Goal: Task Accomplishment & Management: Use online tool/utility

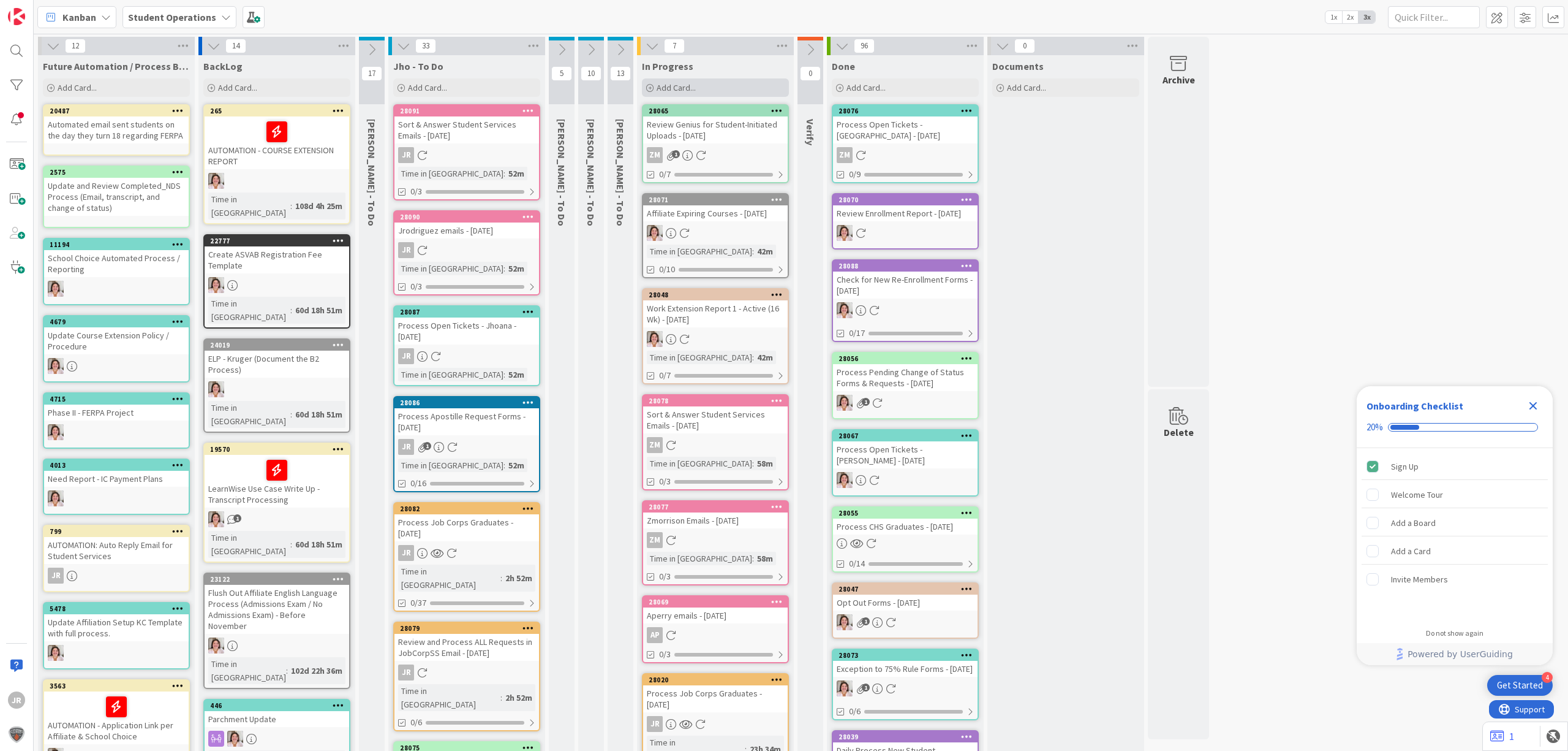
click at [691, 86] on span "Add Card..." at bounding box center [676, 87] width 39 height 11
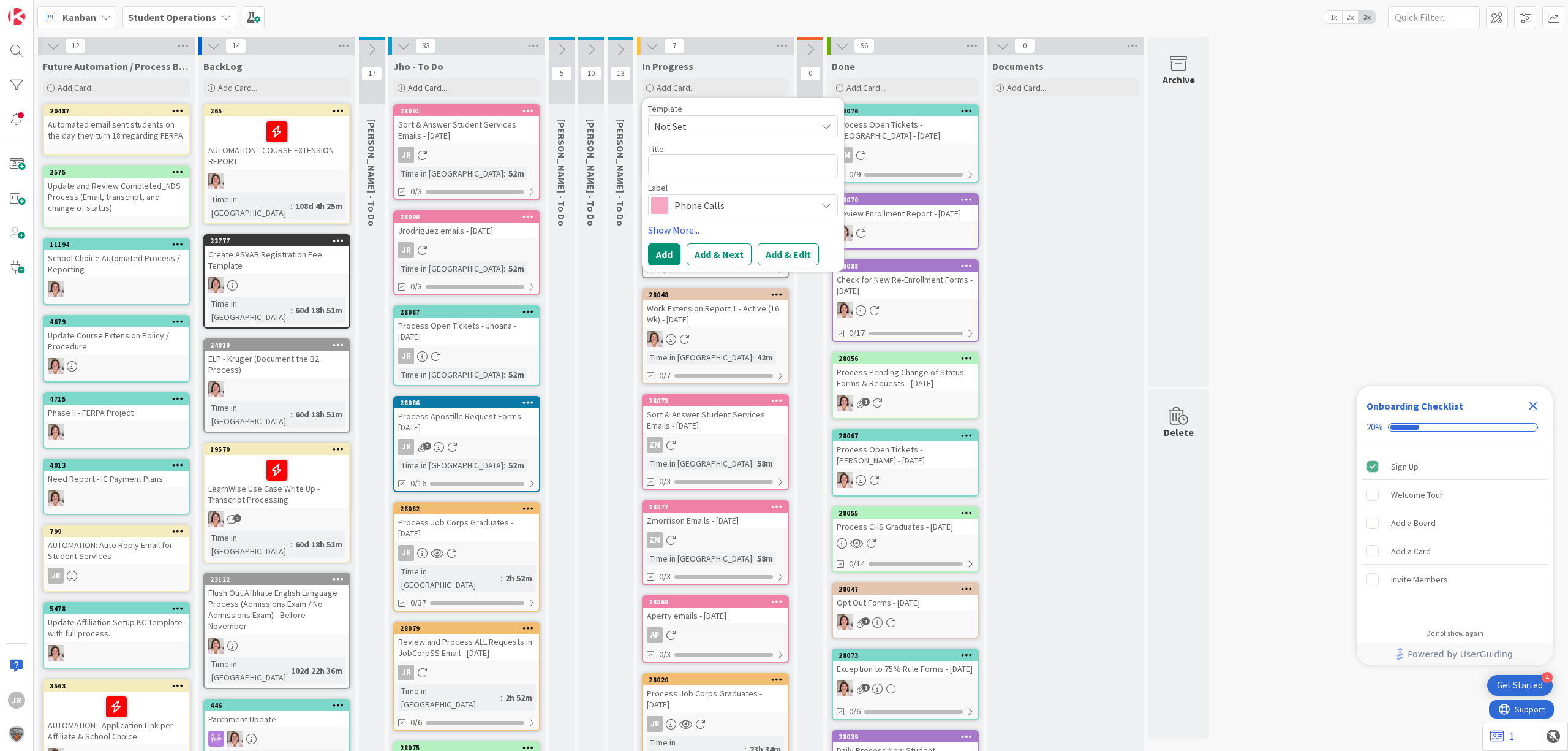
click at [719, 119] on span "Not Set" at bounding box center [730, 126] width 153 height 16
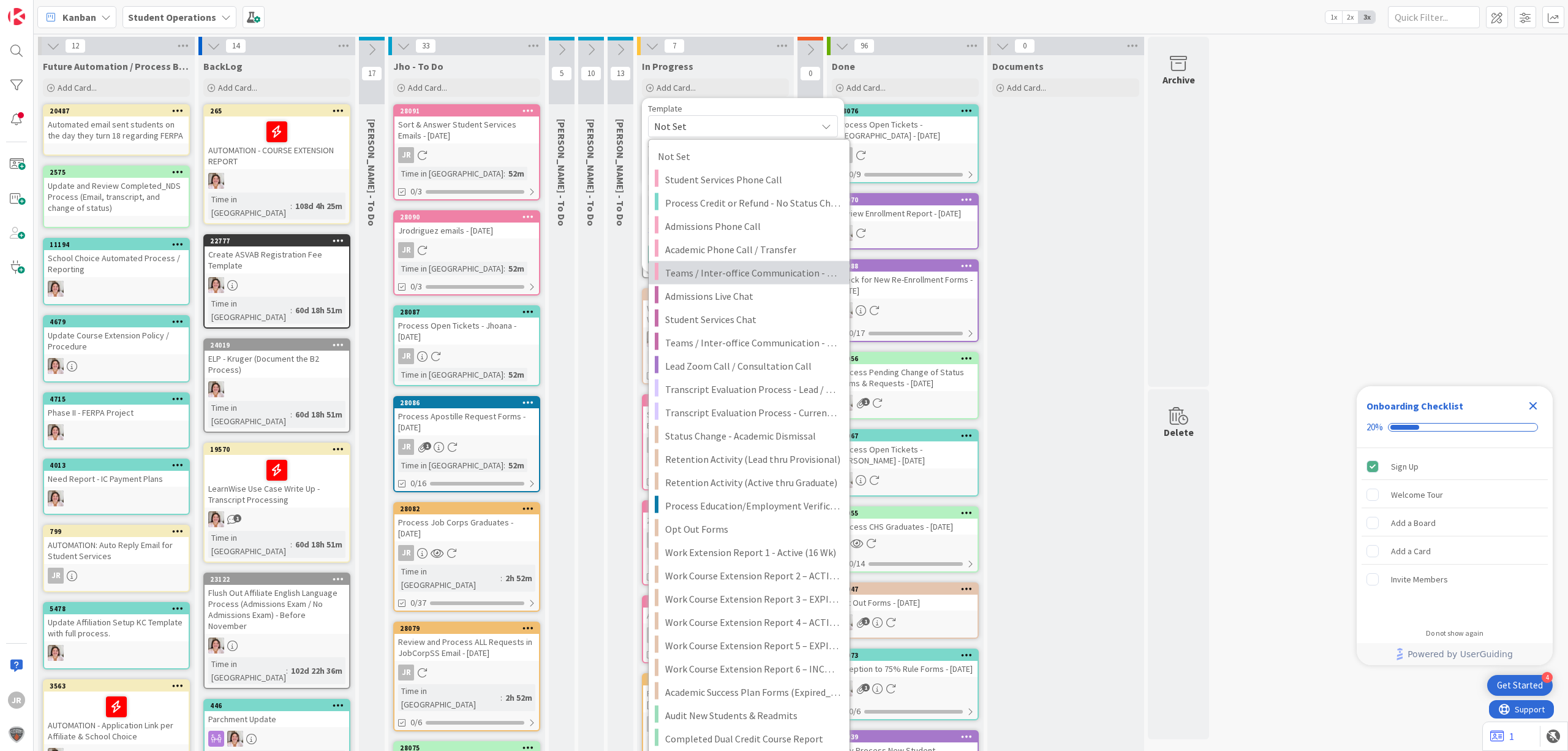
click at [794, 276] on span "Teams / Inter-office Communication - Call" at bounding box center [752, 273] width 175 height 16
type textarea "x"
type textarea "Teams / Inter-office Communication - Call"
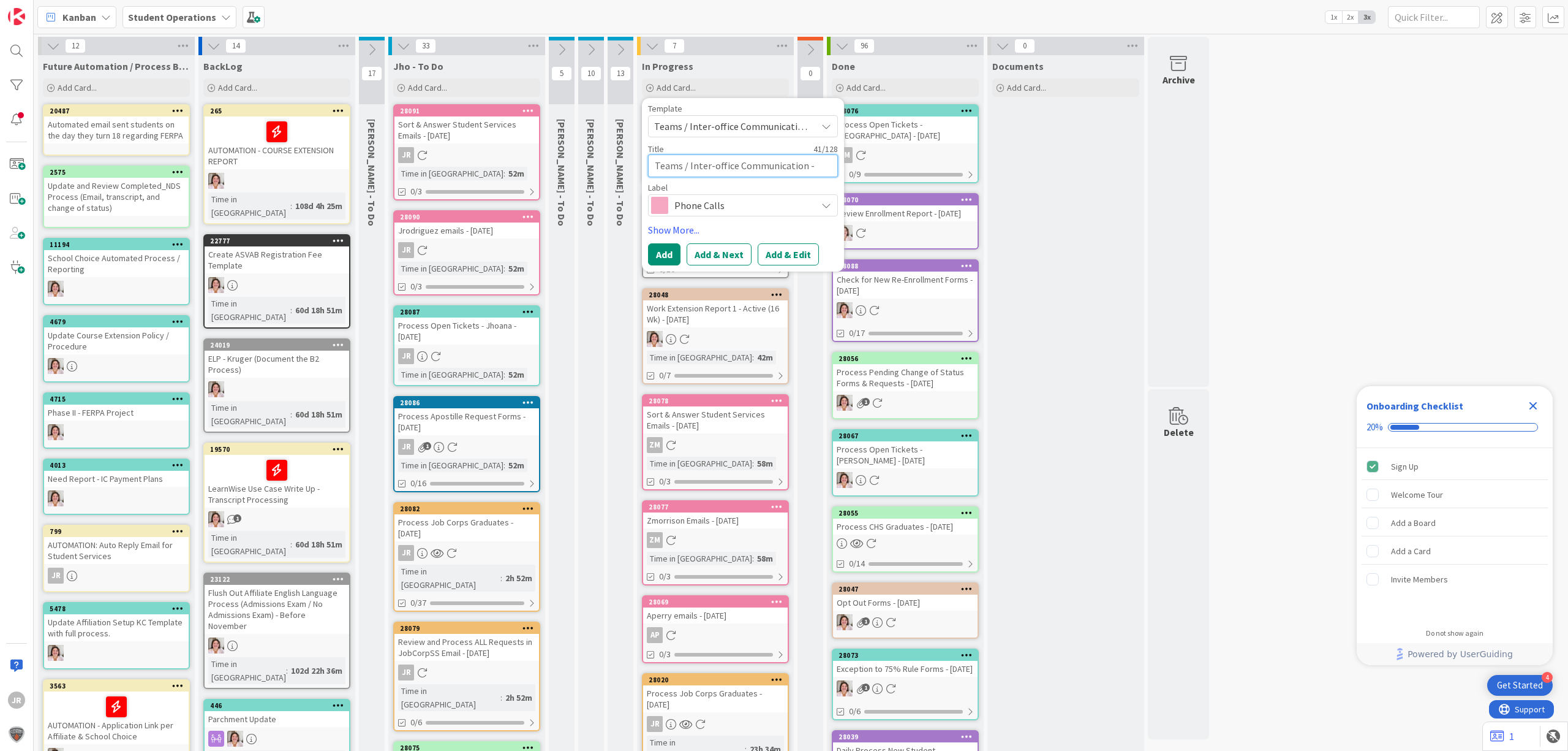
click at [805, 162] on textarea "Teams / Inter-office Communication - Call" at bounding box center [743, 165] width 190 height 23
click at [824, 170] on textarea "Teams / Inter-office Communication - Call" at bounding box center [743, 165] width 190 height 23
type textarea "x"
type textarea "Teams / Inter-office Communication - Call"
type textarea "x"
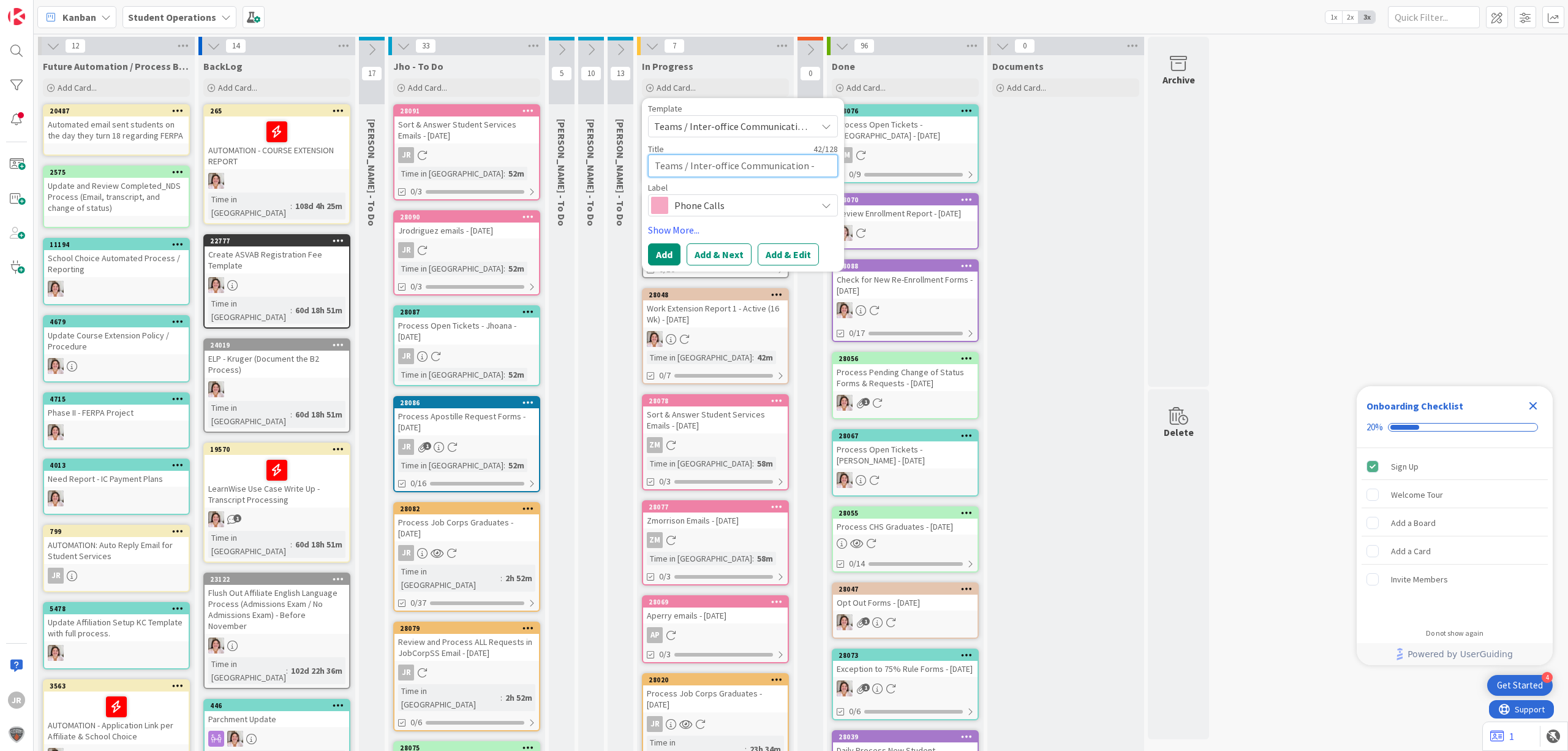
type textarea "Teams / Inter-office Communication - Call ("
type textarea "x"
type textarea "Teams / Inter-office Communication - Call (5"
type textarea "x"
type textarea "Teams / Inter-office Communication - Call (56"
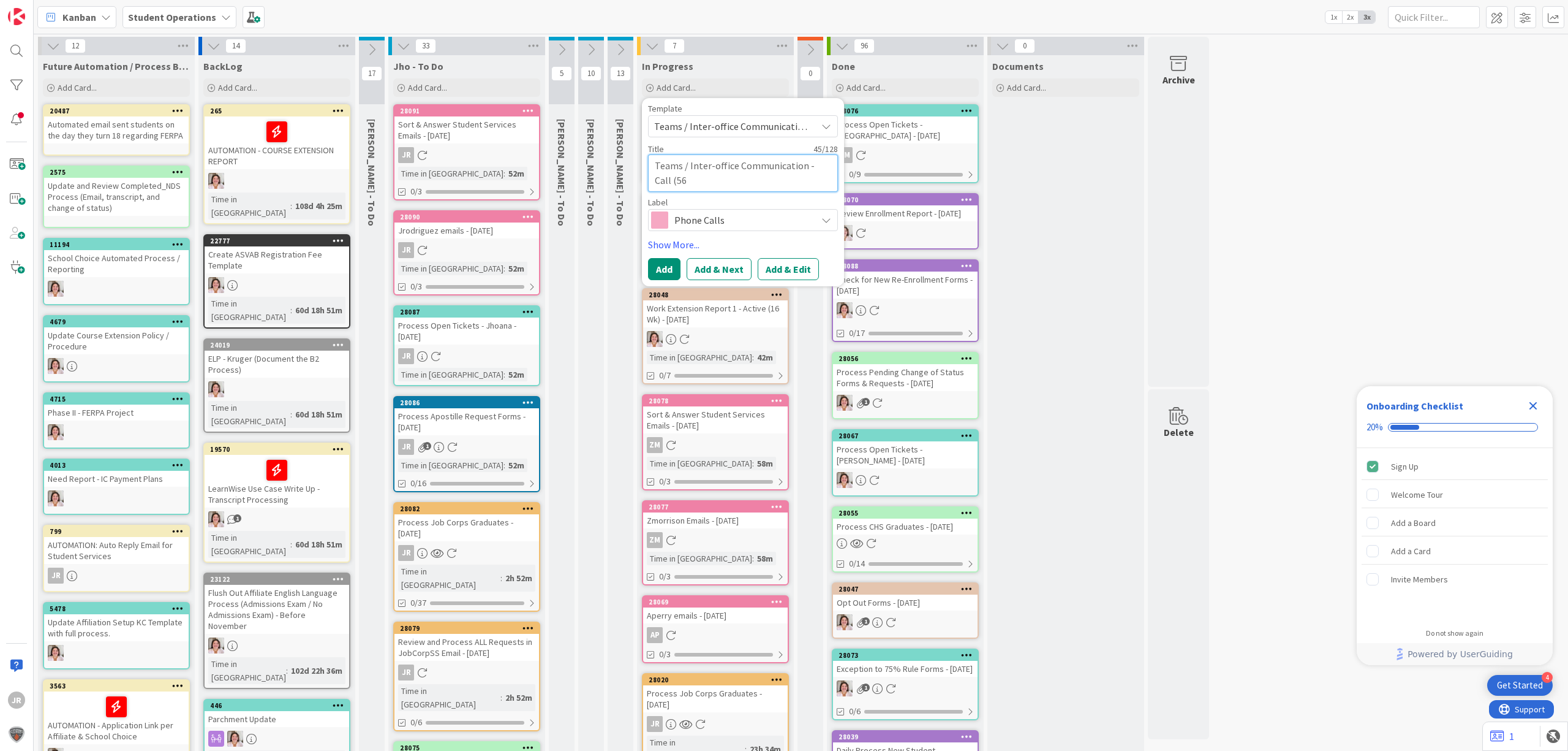
type textarea "x"
type textarea "Teams / Inter-office Communication - Call (56"
type textarea "x"
type textarea "Teams / Inter-office Communication - Call (56 m"
type textarea "x"
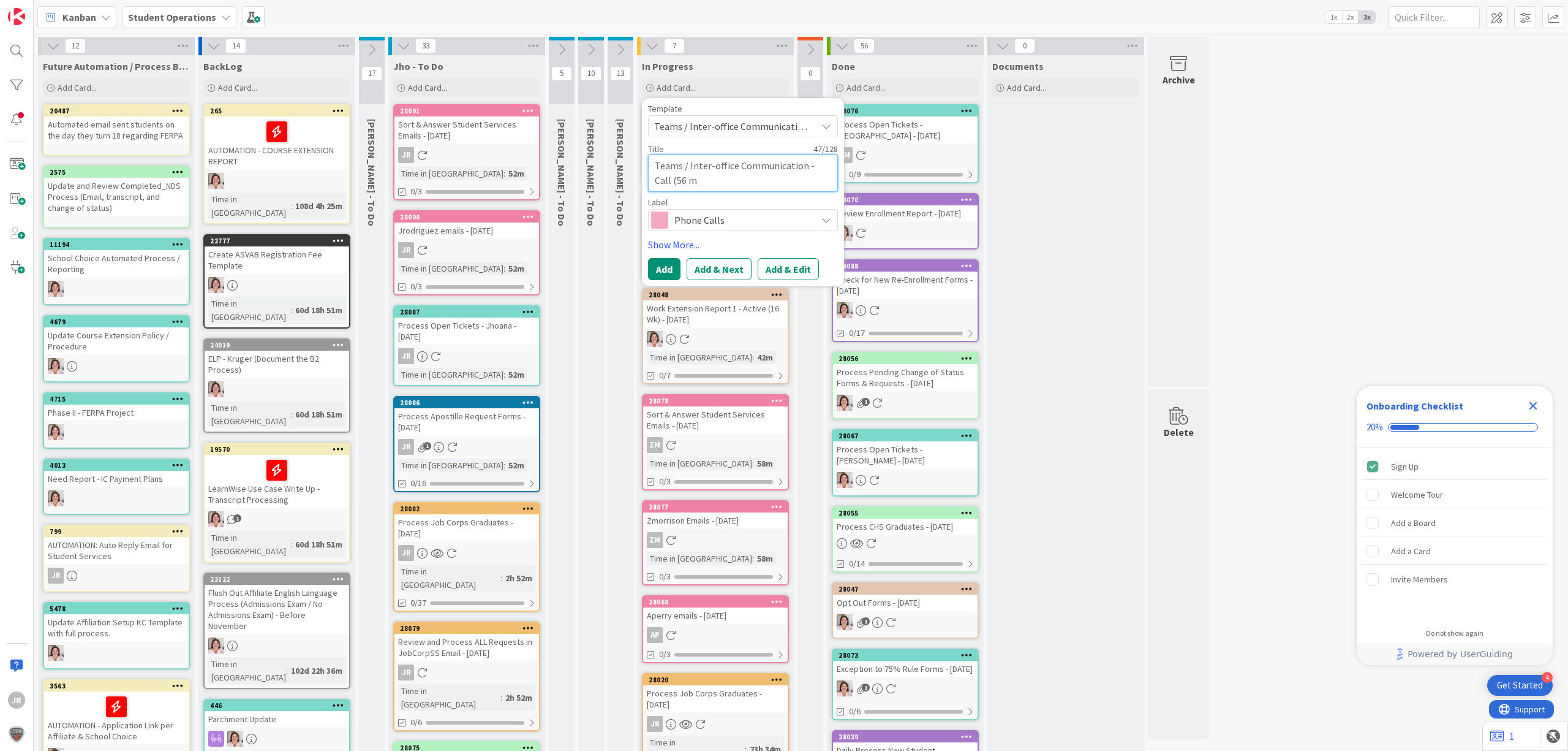
type textarea "Teams / Inter-office Communication - Call (56 mi"
type textarea "x"
type textarea "Teams / Inter-office Communication - Call (56 min"
type textarea "x"
type textarea "Teams / Inter-office Communication - Call (56 min)"
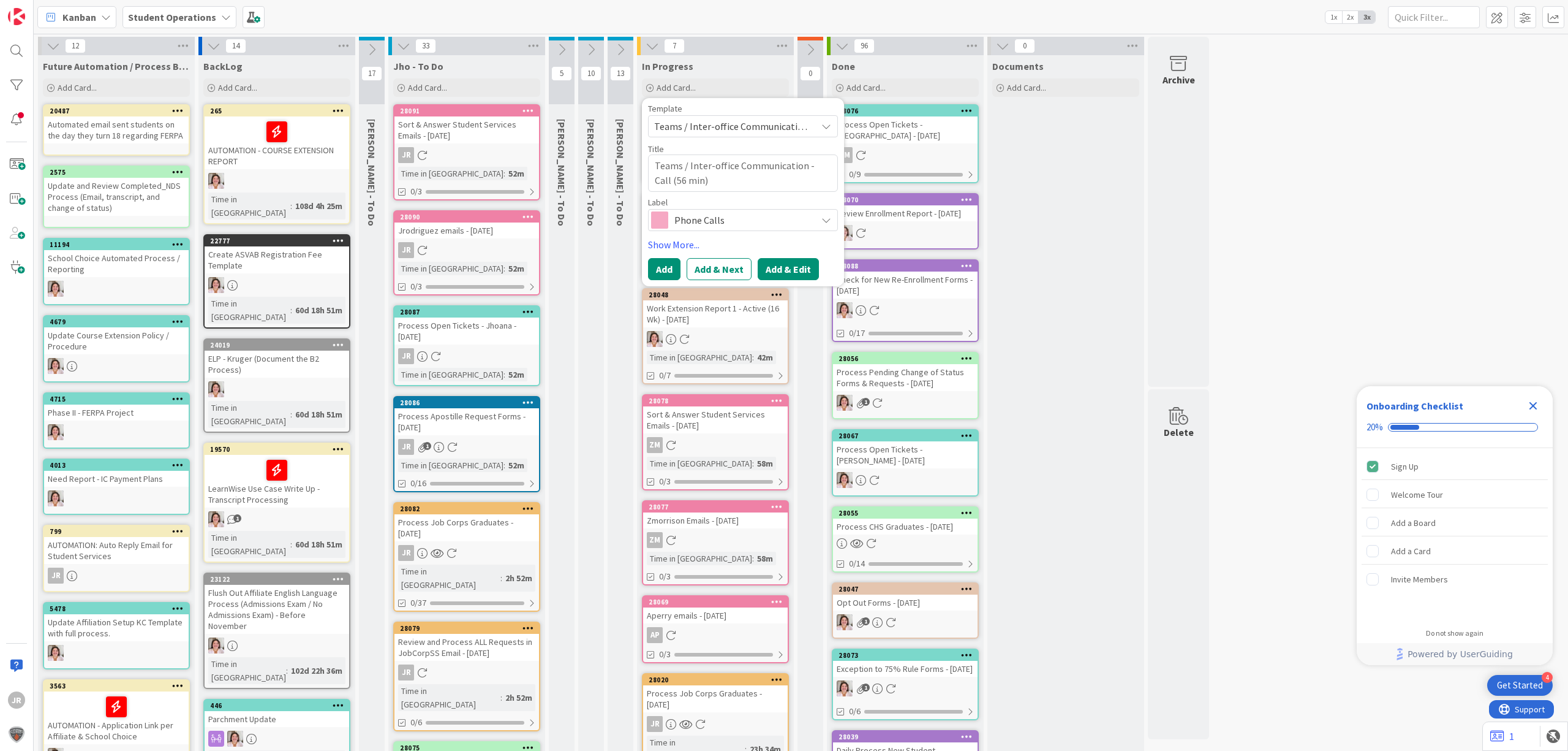
click at [796, 273] on button "Add & Edit" at bounding box center [787, 269] width 61 height 22
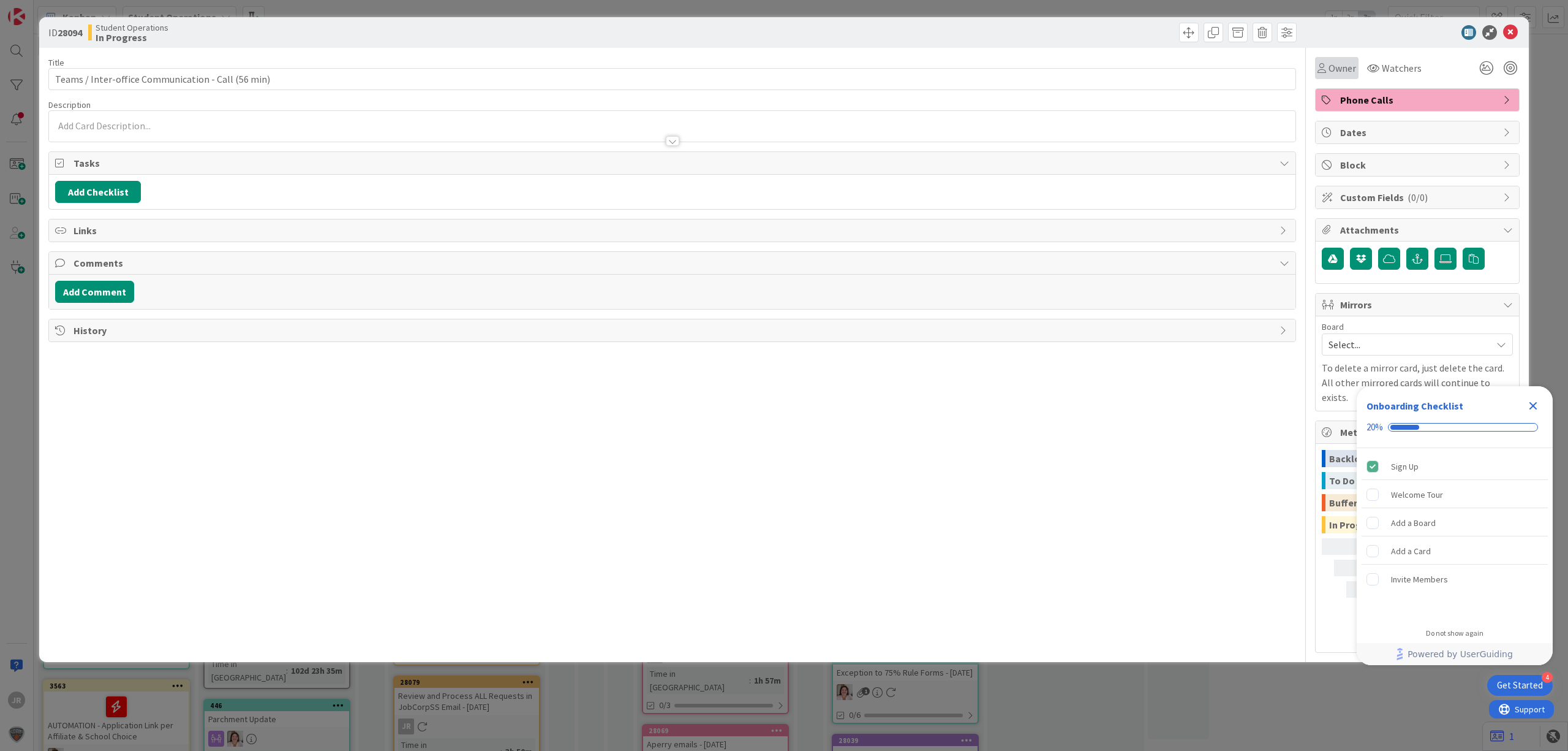
click at [1328, 72] on span "Owner" at bounding box center [1342, 68] width 28 height 15
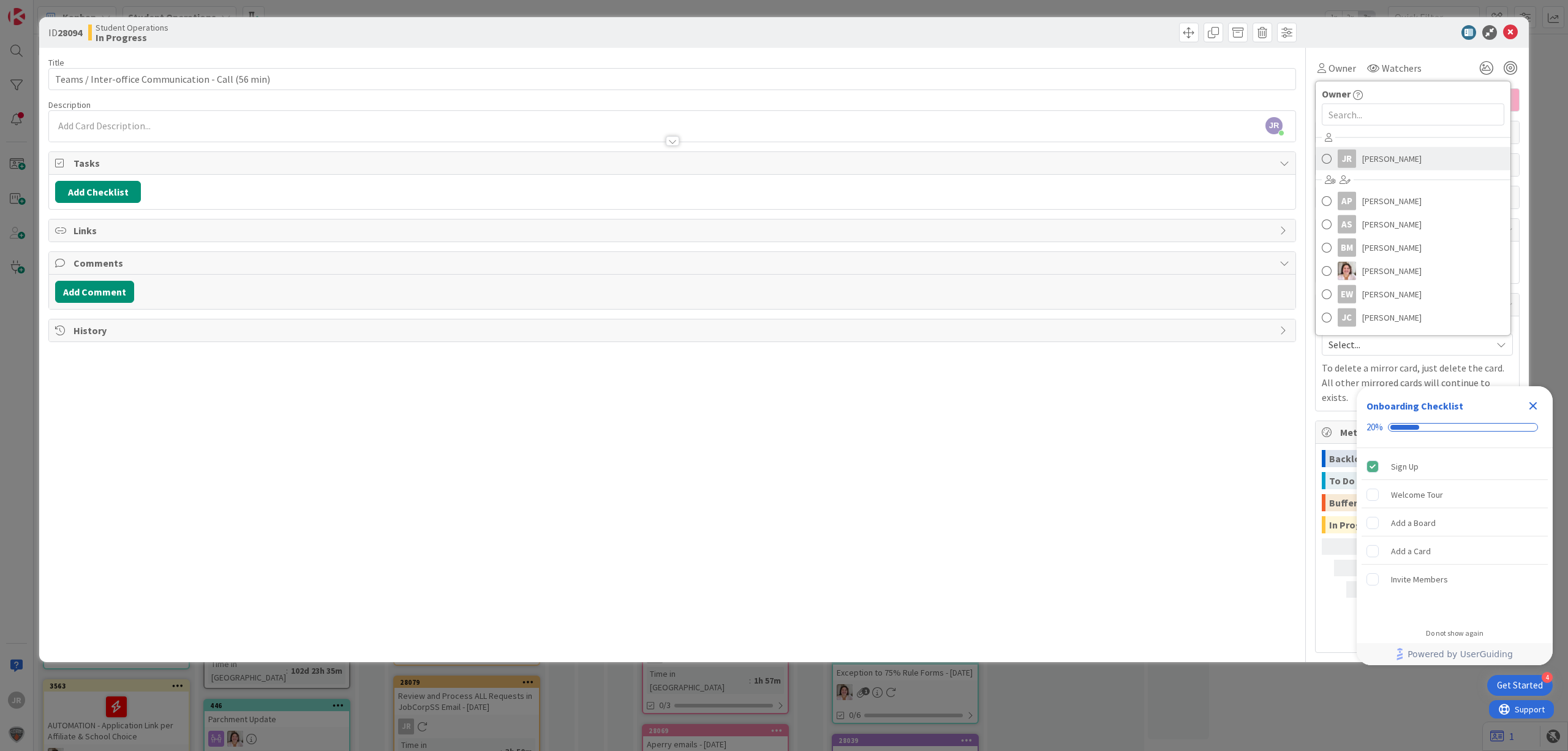
click at [1345, 148] on link "JR [PERSON_NAME]" at bounding box center [1412, 158] width 195 height 23
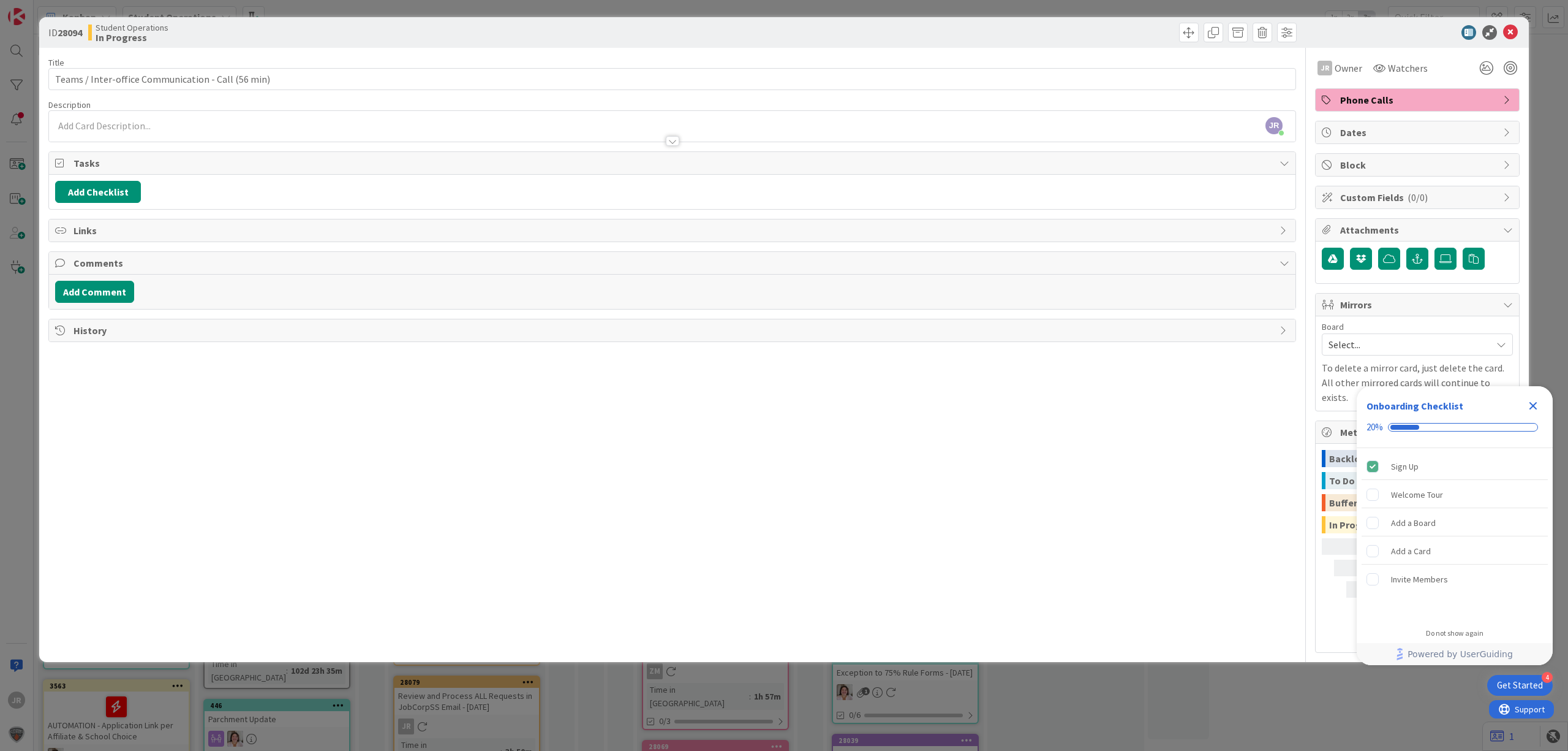
click at [591, 131] on div at bounding box center [672, 135] width 1246 height 13
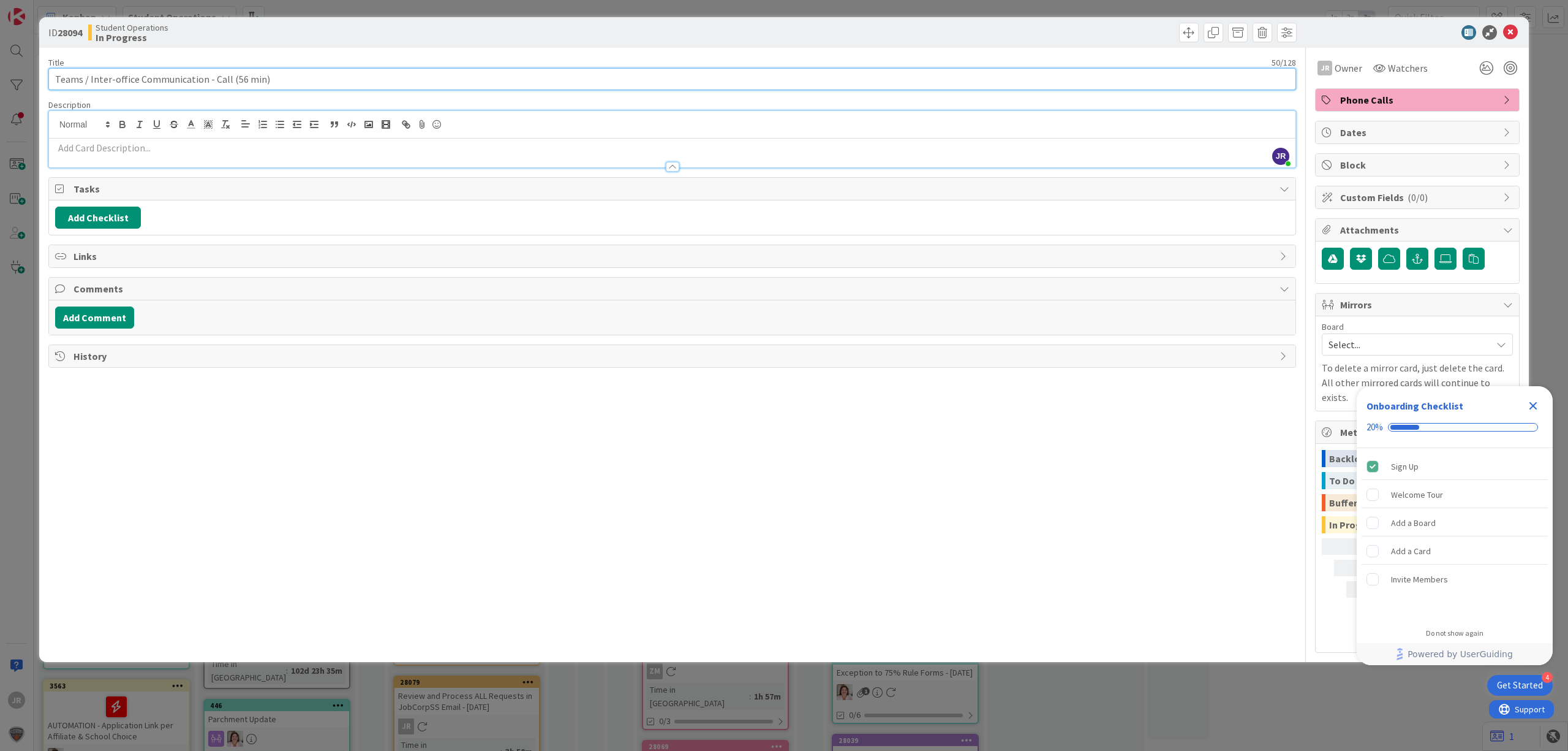
click at [256, 76] on input "Teams / Inter-office Communication - Call (56 min)" at bounding box center [672, 79] width 1247 height 22
type input "Teams / Inter-office Communication - Call (56 min - [PERSON_NAME])"
click at [1119, 11] on div "ID 28094 Student Operations In Progress Title 59 / 128 Teams / Inter-office Com…" at bounding box center [784, 375] width 1568 height 751
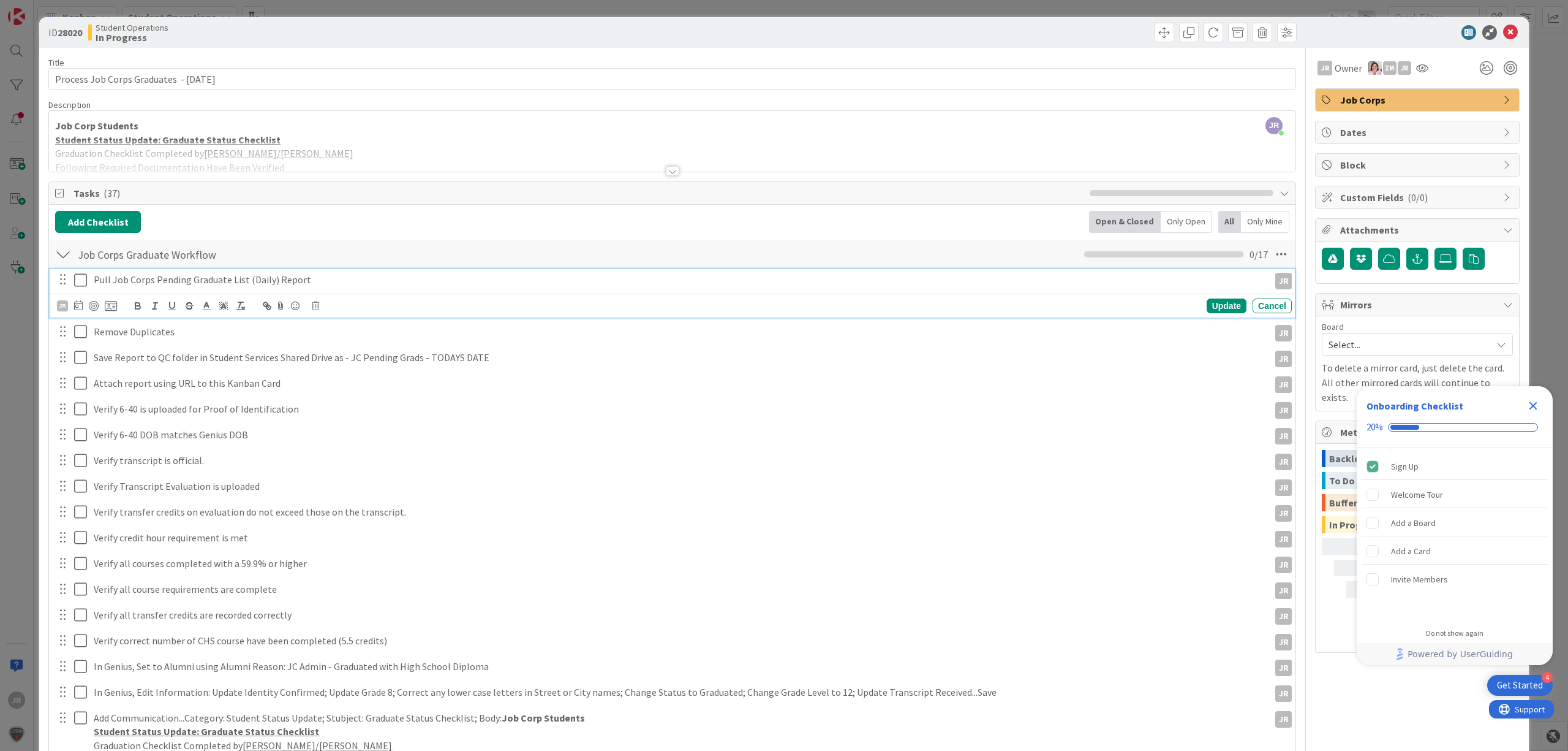
click at [80, 279] on icon at bounding box center [80, 280] width 13 height 15
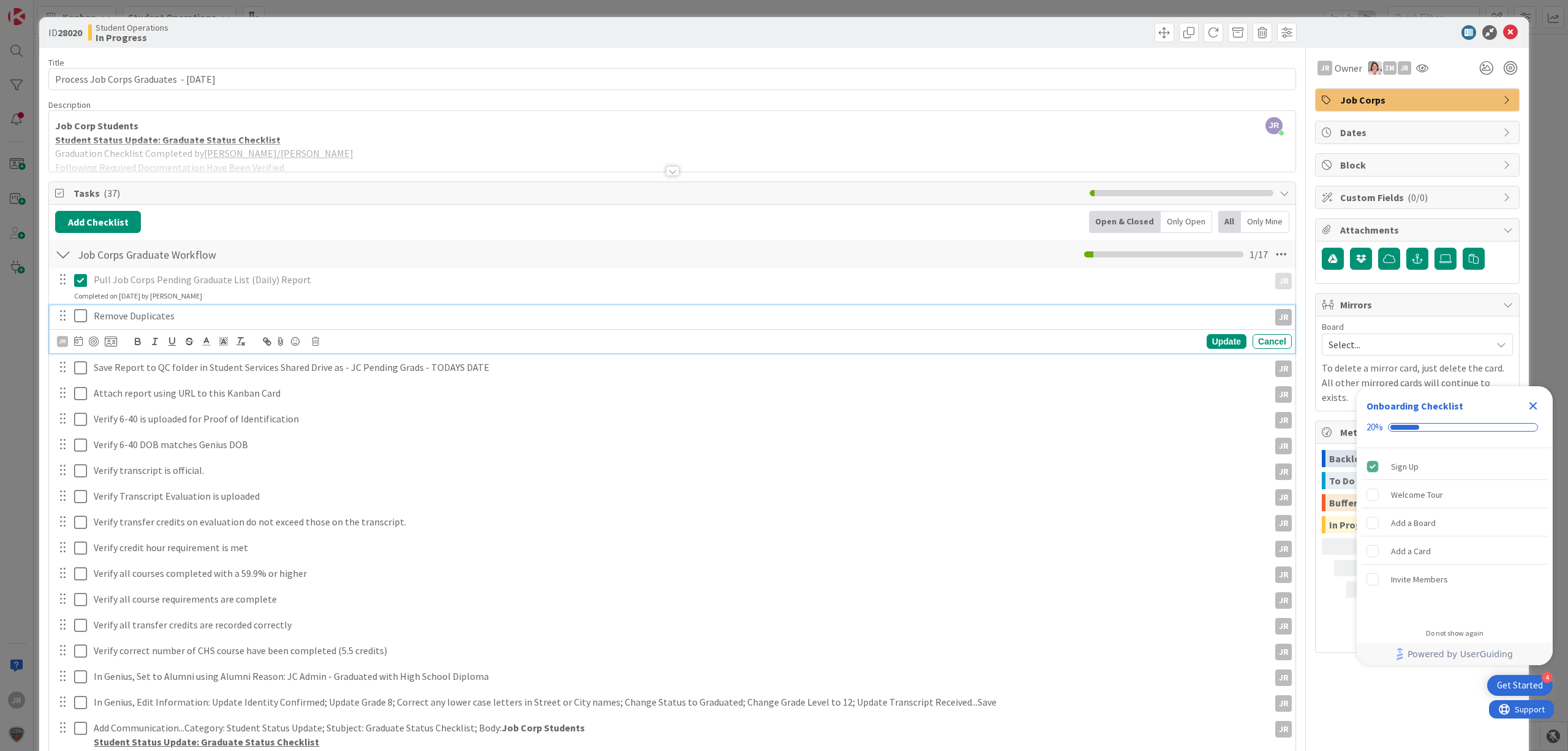
click at [80, 314] on icon at bounding box center [80, 315] width 13 height 15
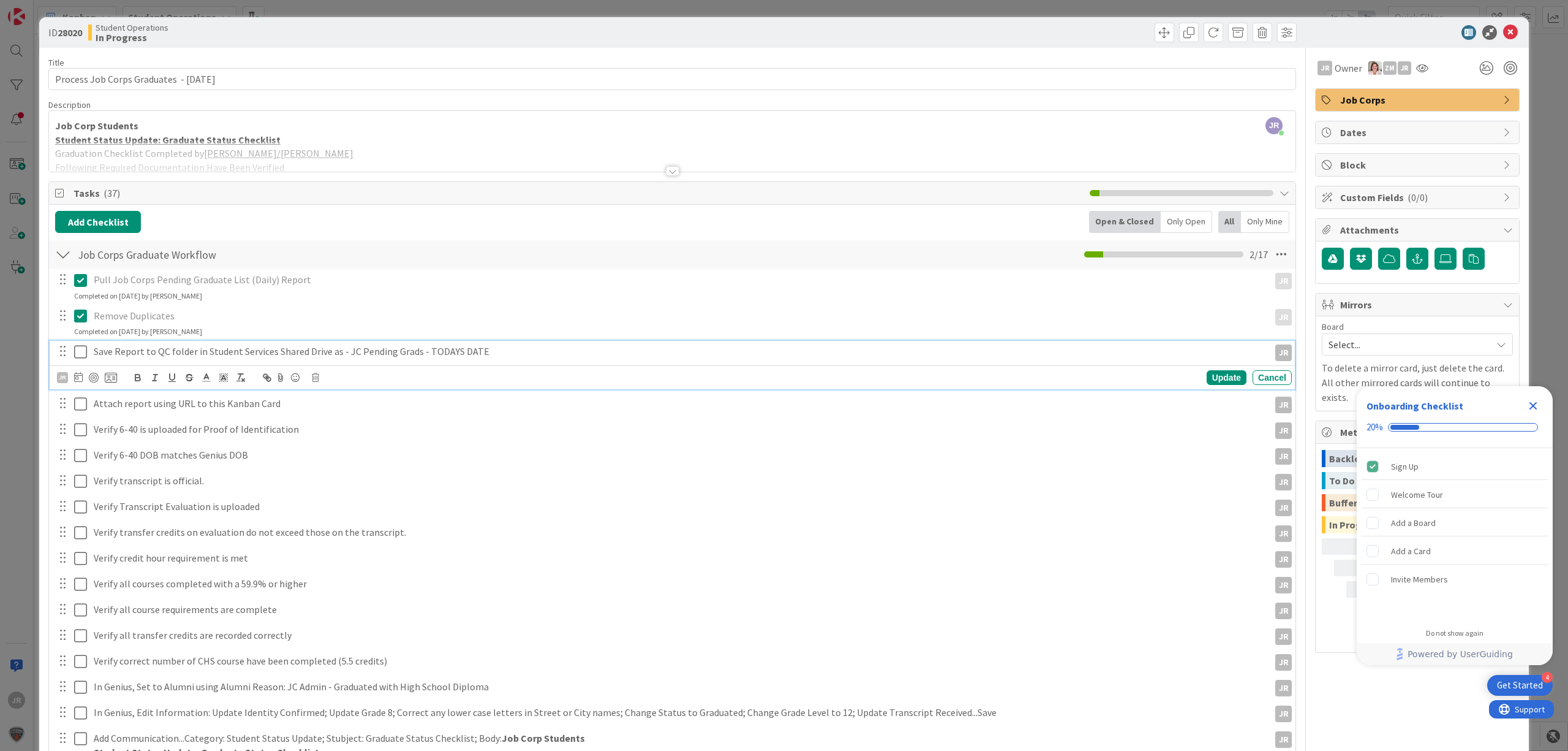
click at [84, 347] on icon at bounding box center [80, 351] width 13 height 15
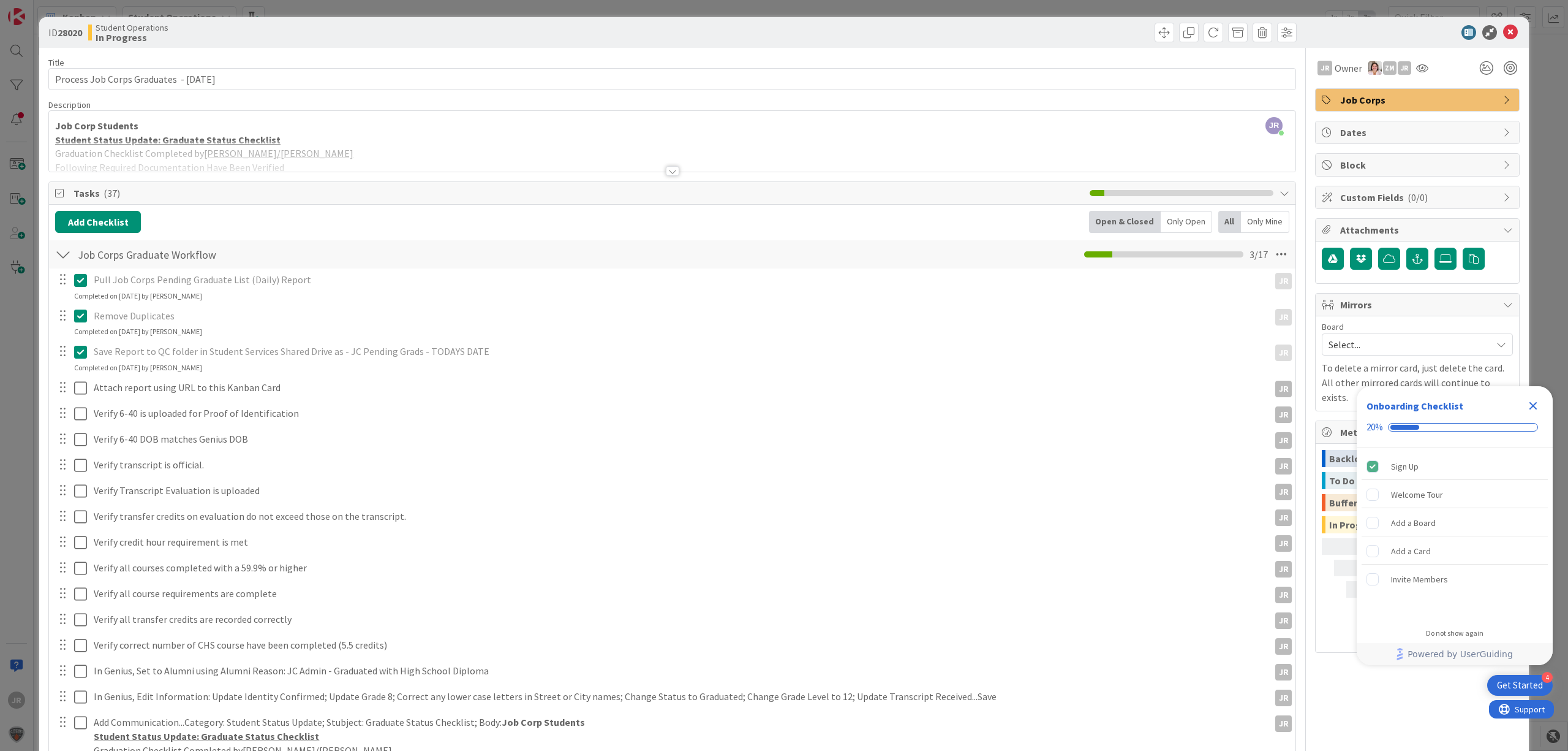
click at [81, 379] on div at bounding box center [72, 387] width 34 height 21
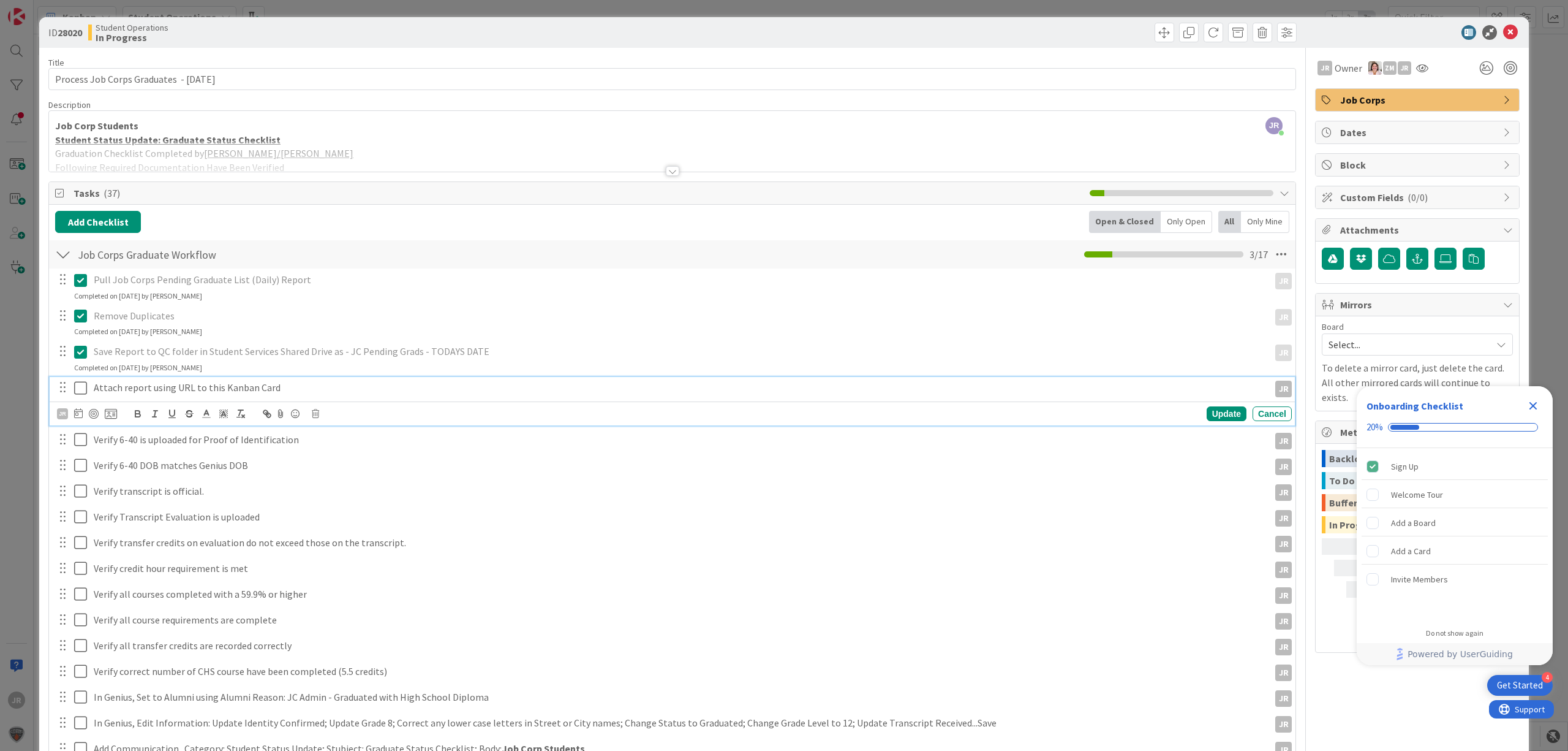
click at [83, 388] on icon at bounding box center [80, 388] width 13 height 15
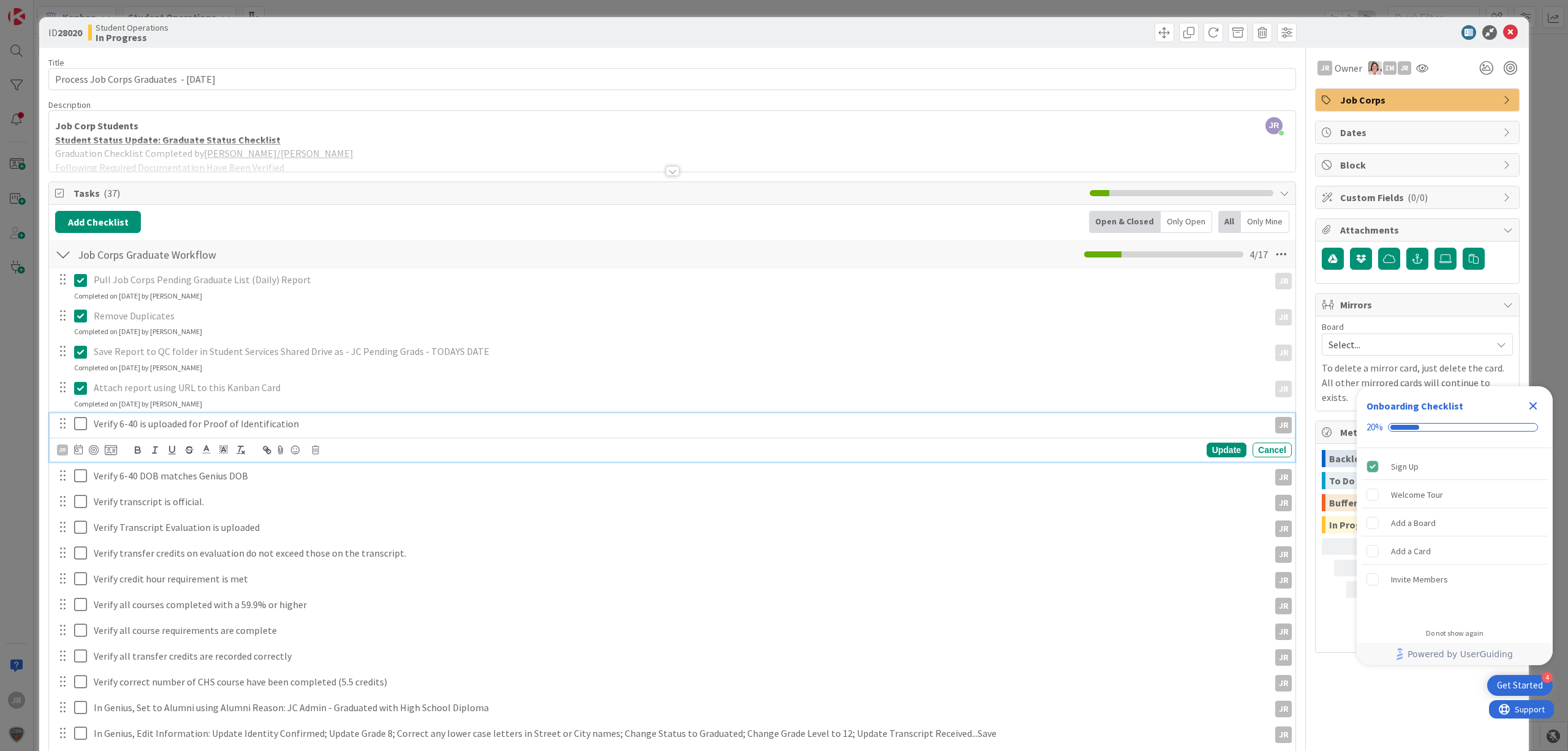
click at [82, 430] on icon at bounding box center [80, 423] width 13 height 15
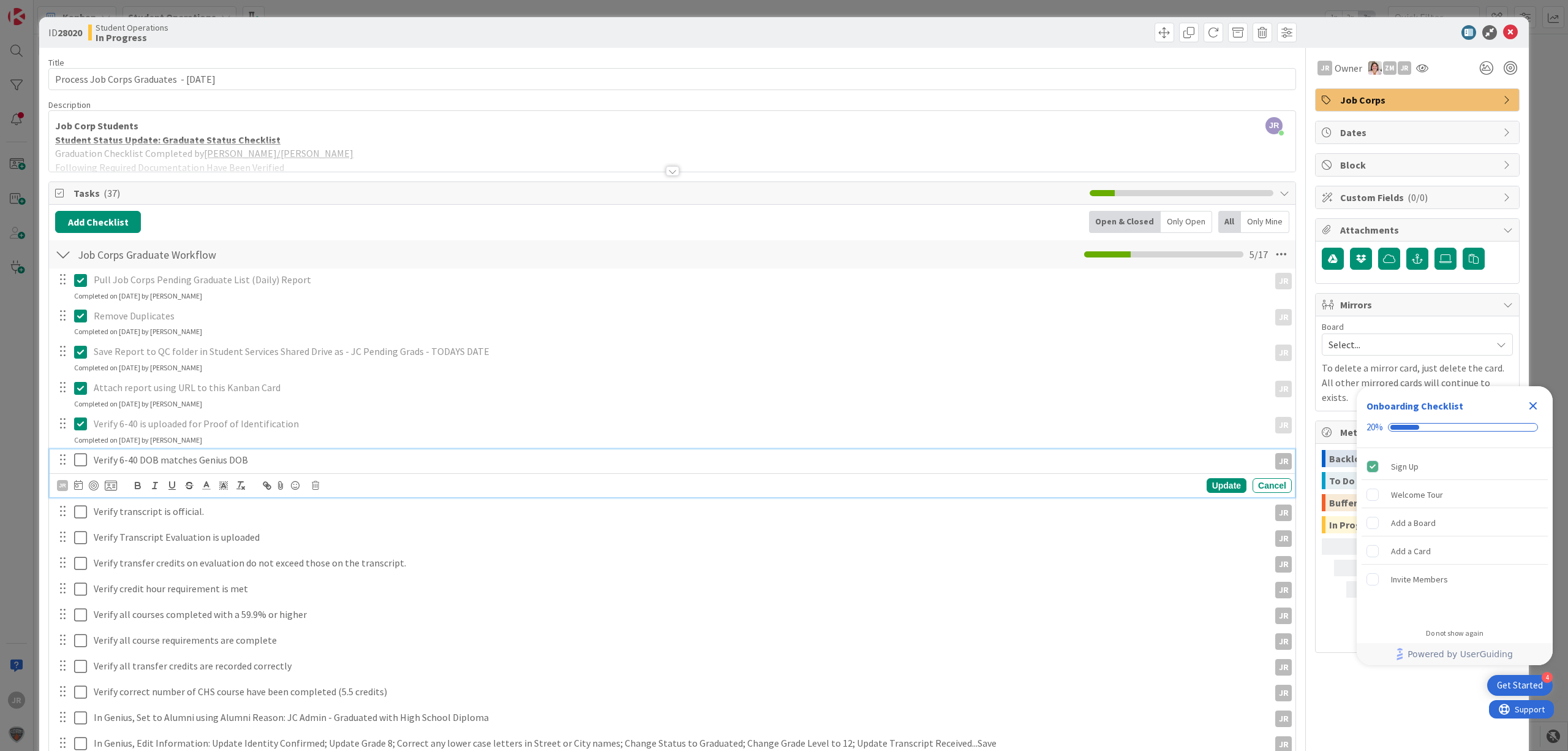
click at [80, 466] on icon at bounding box center [80, 459] width 13 height 15
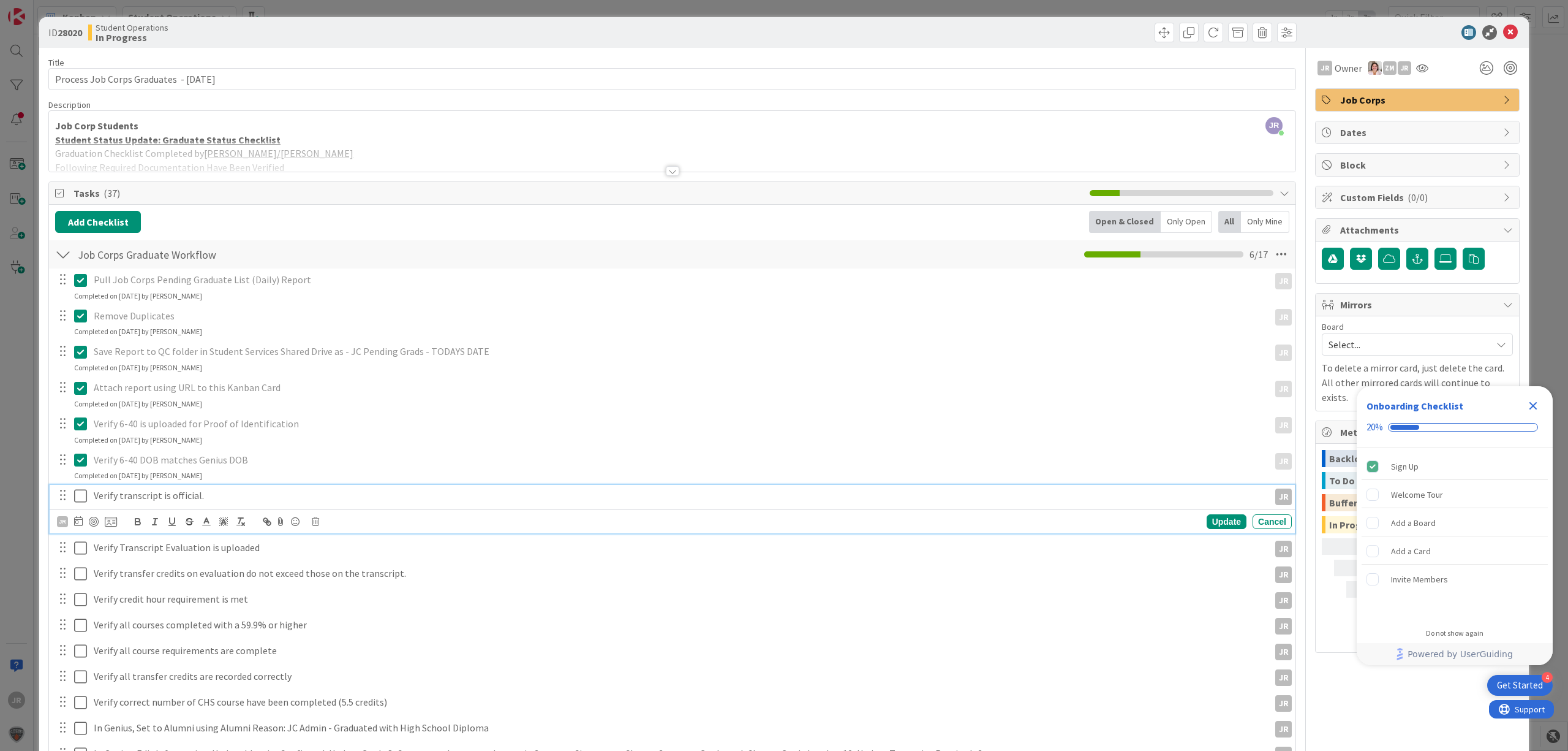
click at [80, 495] on icon at bounding box center [80, 495] width 13 height 15
click at [81, 525] on button at bounding box center [81, 532] width 15 height 20
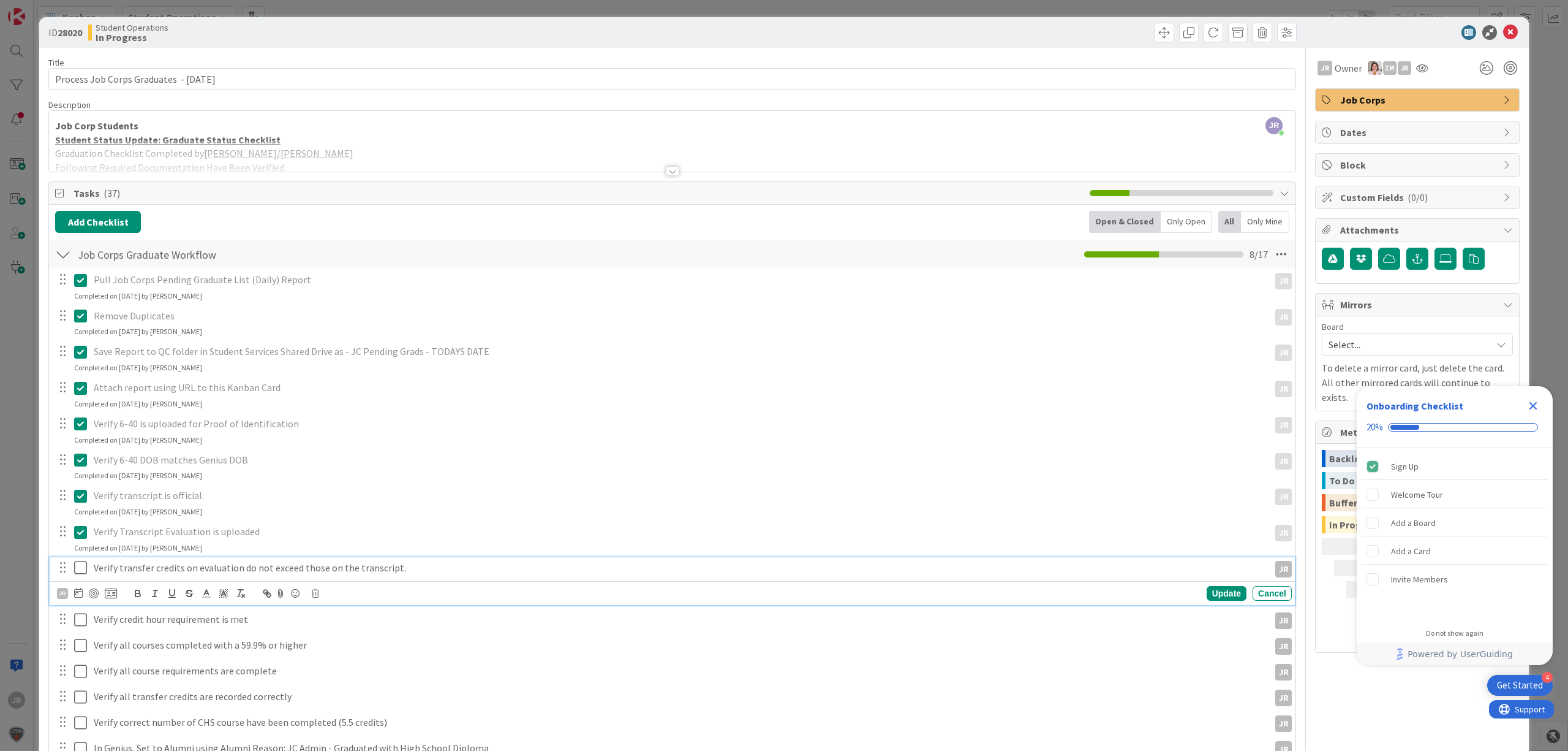
click at [83, 567] on icon at bounding box center [80, 567] width 13 height 15
click at [82, 601] on icon at bounding box center [80, 603] width 13 height 15
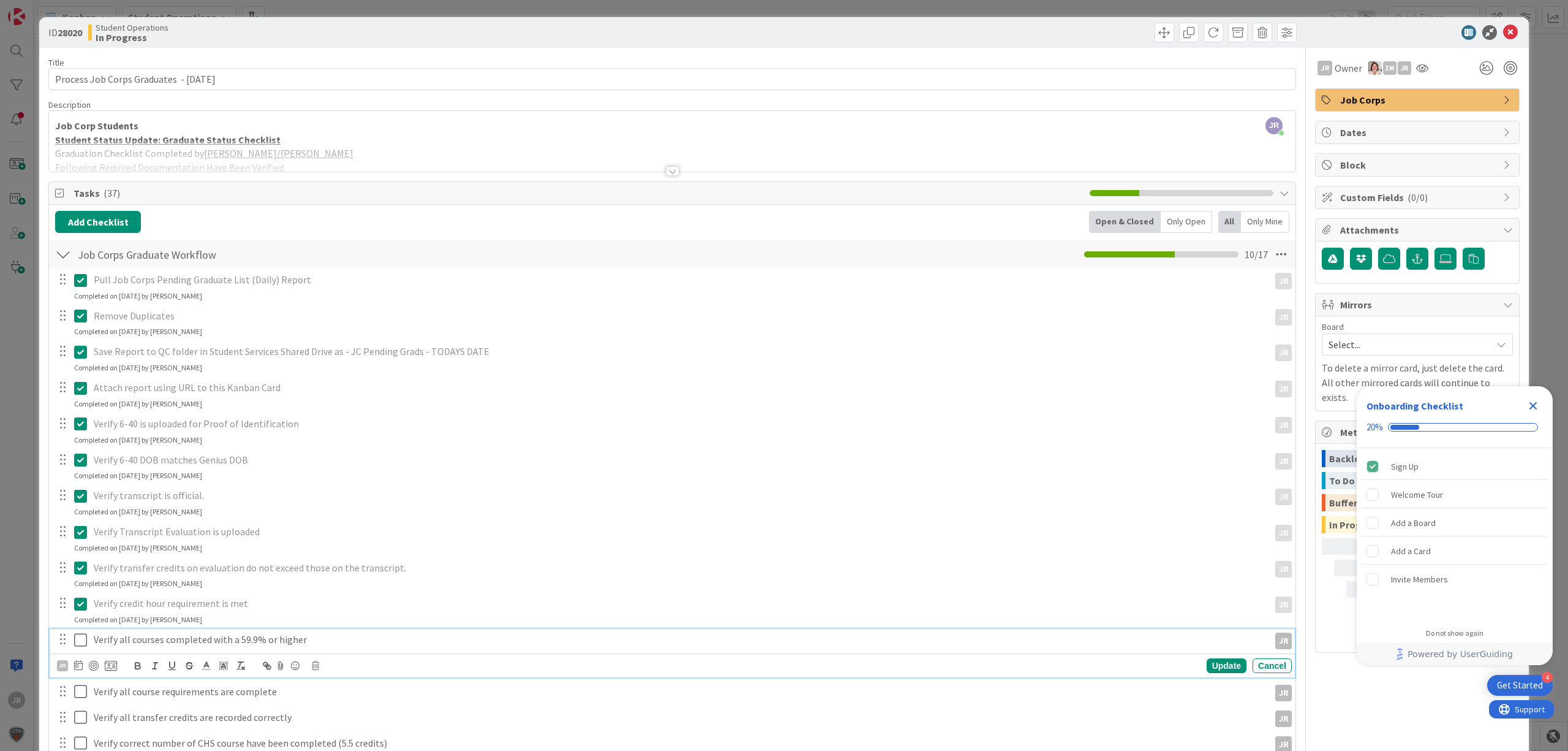
click at [82, 636] on icon at bounding box center [80, 639] width 13 height 15
click at [78, 670] on icon at bounding box center [80, 675] width 13 height 15
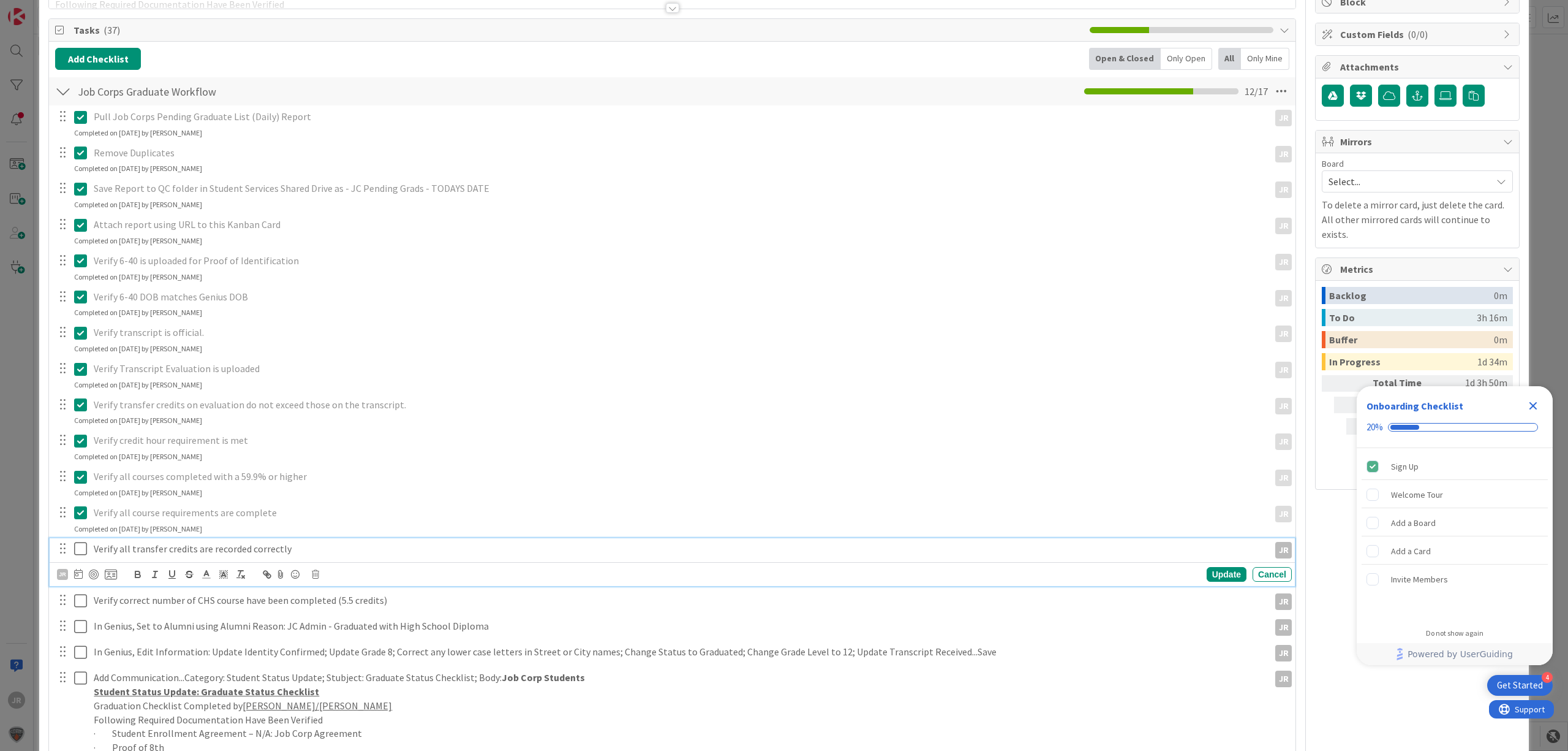
click at [78, 551] on icon at bounding box center [80, 548] width 13 height 15
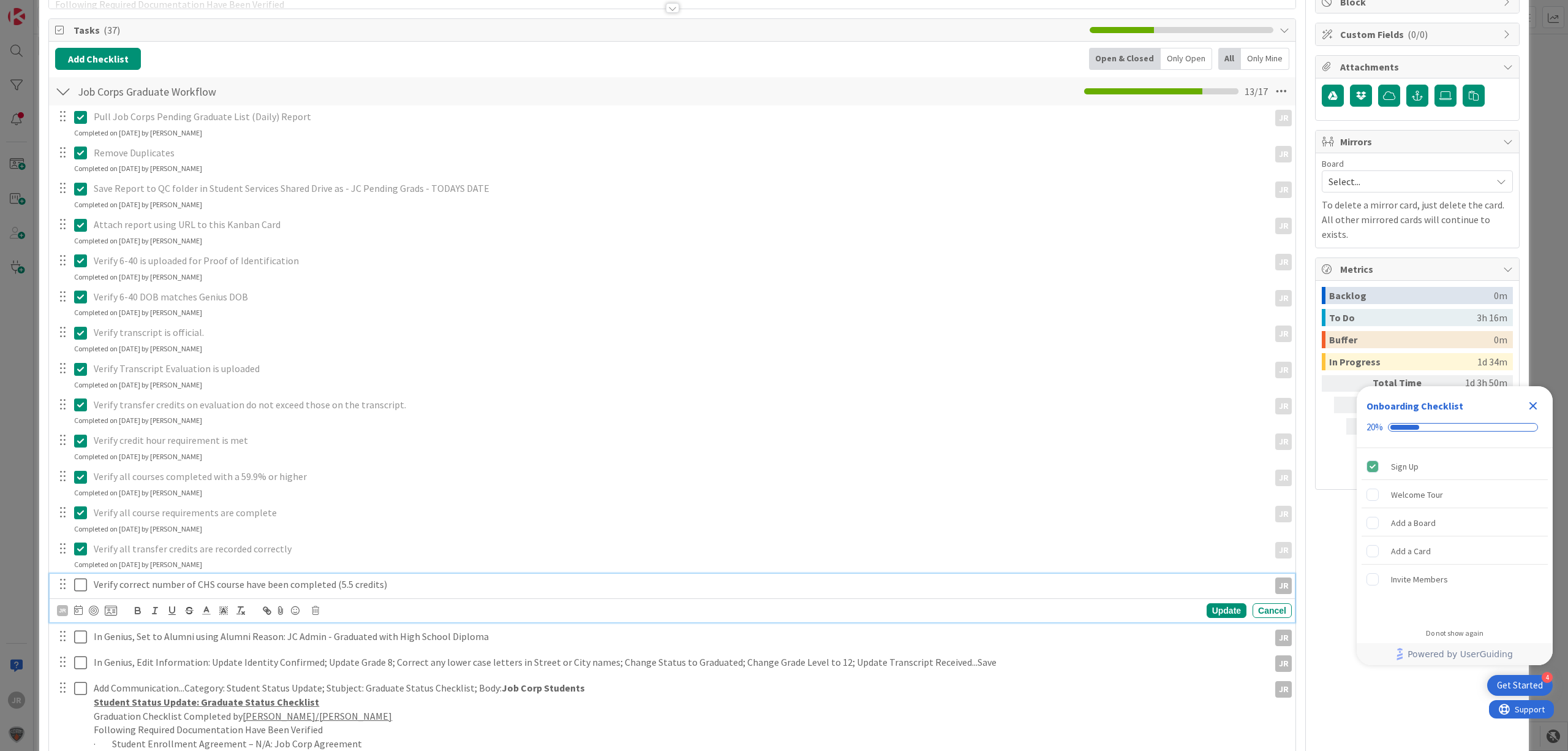
click at [80, 586] on icon at bounding box center [80, 584] width 13 height 15
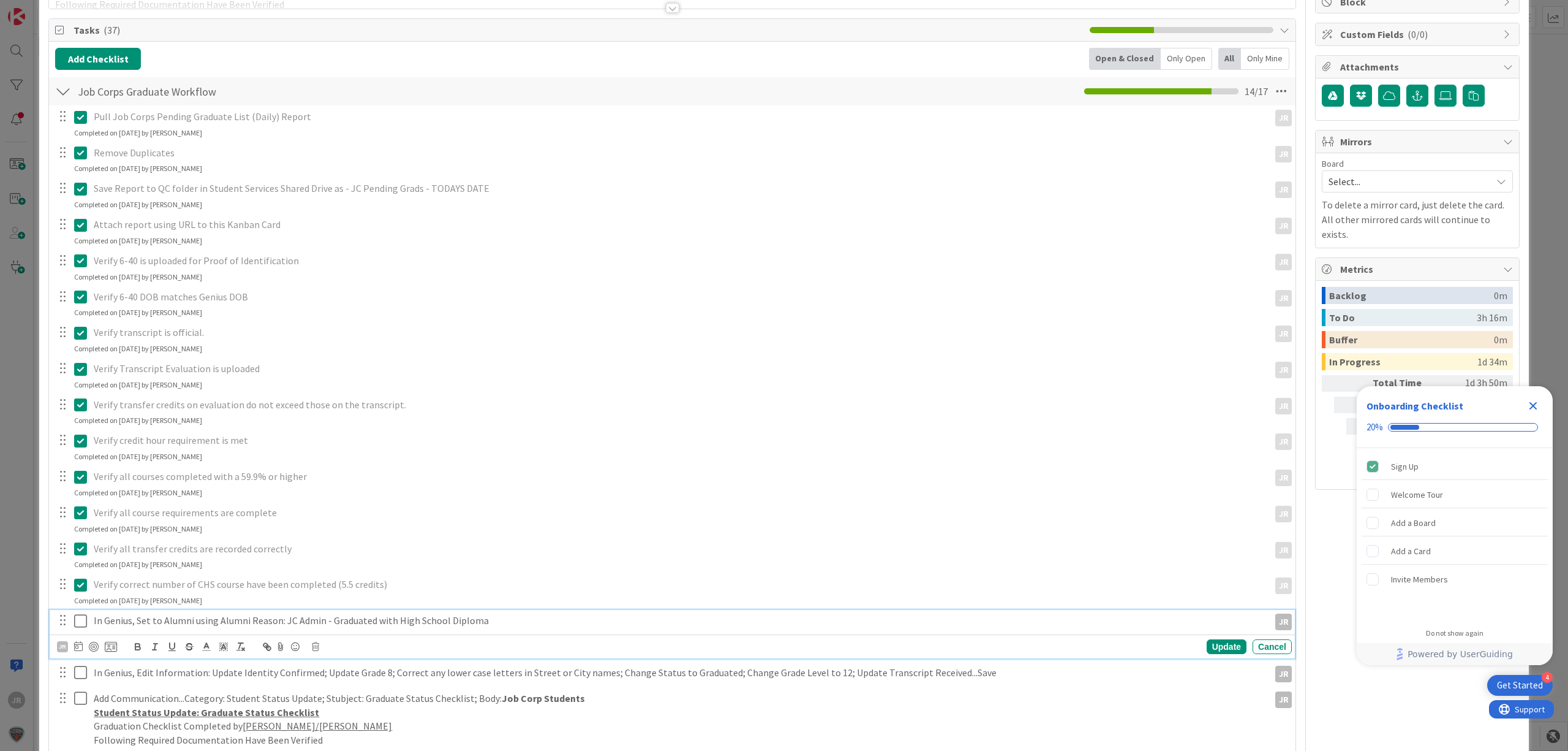
click at [81, 623] on icon at bounding box center [80, 620] width 13 height 15
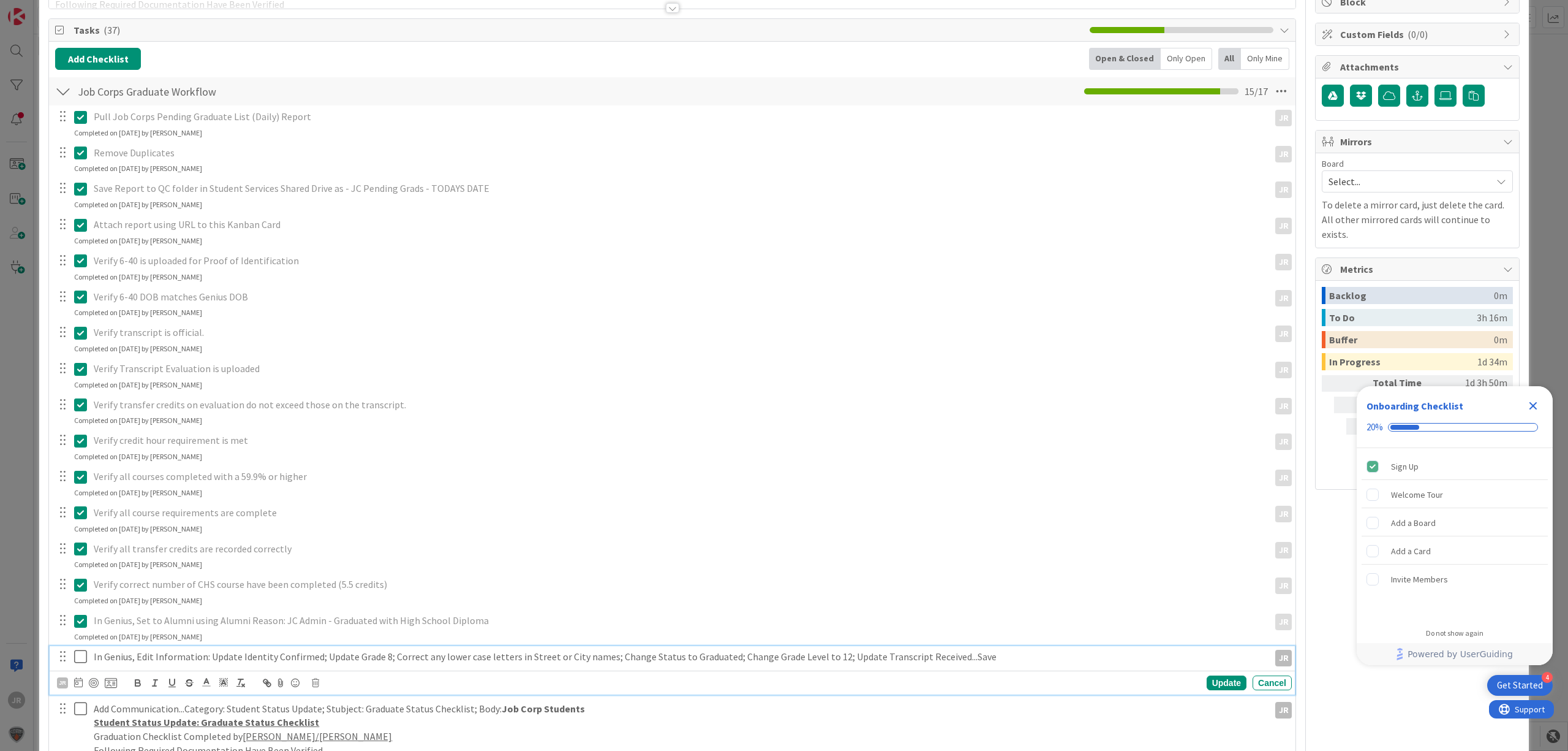
click at [81, 656] on icon at bounding box center [80, 656] width 13 height 15
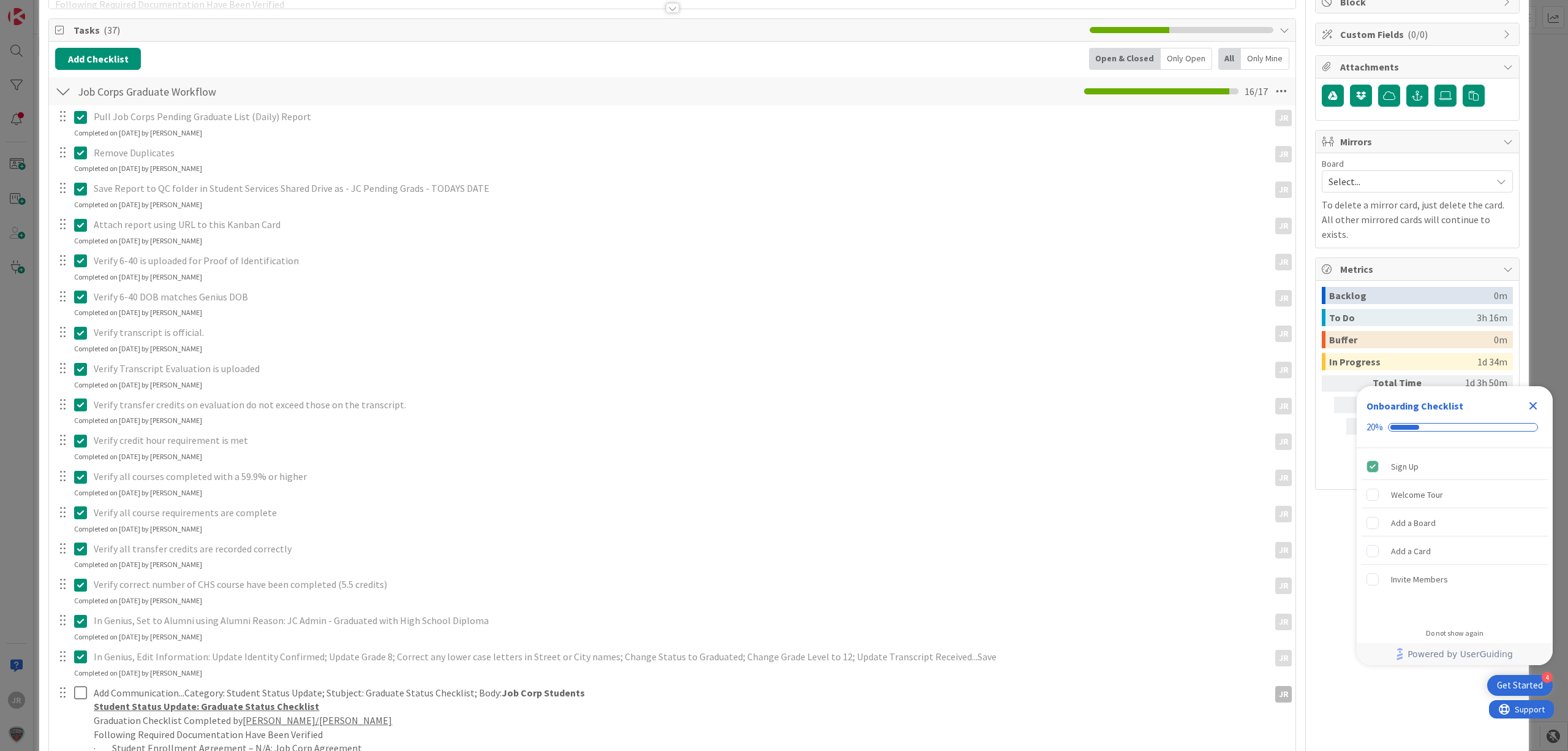
click at [81, 687] on icon at bounding box center [80, 692] width 13 height 15
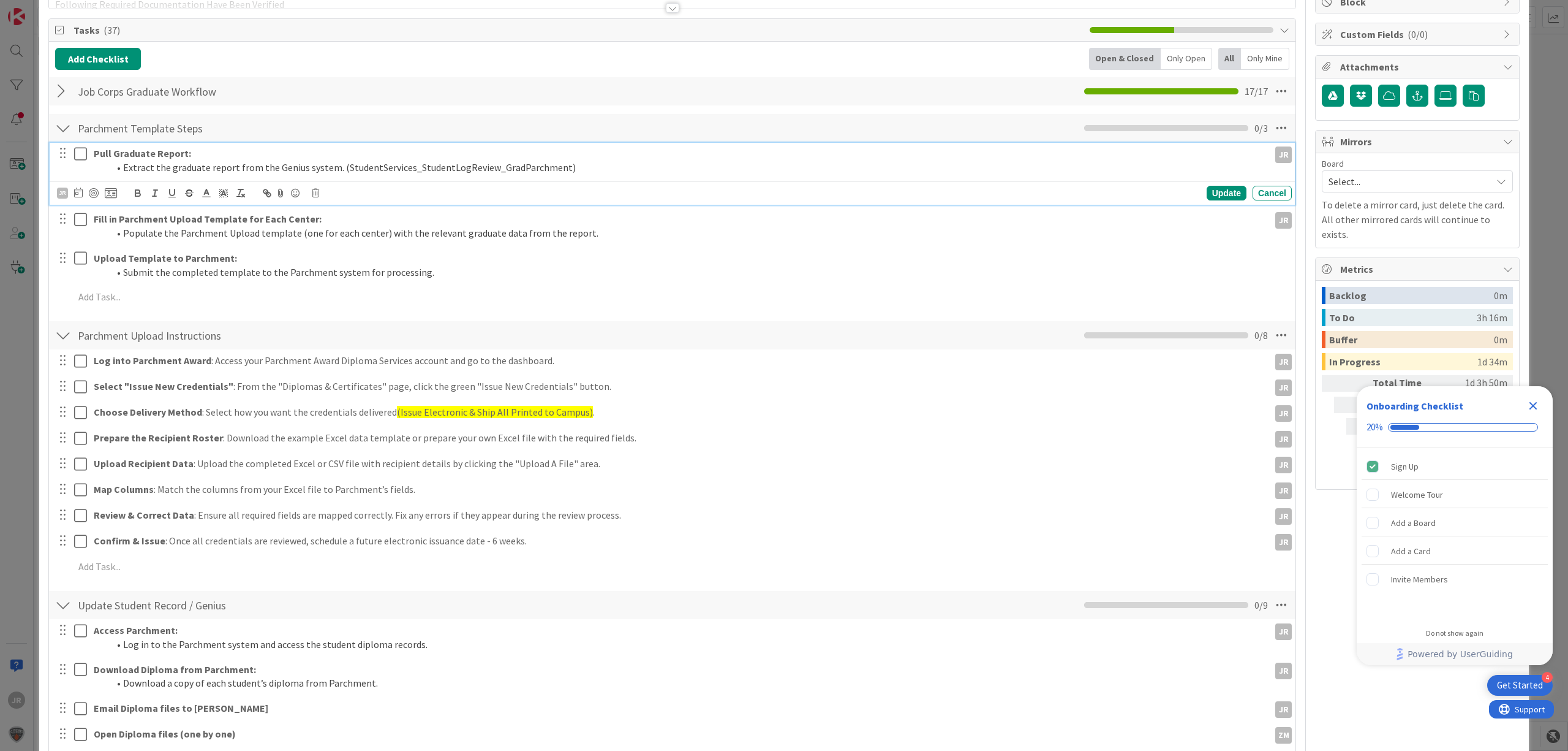
click at [82, 153] on icon at bounding box center [80, 153] width 13 height 15
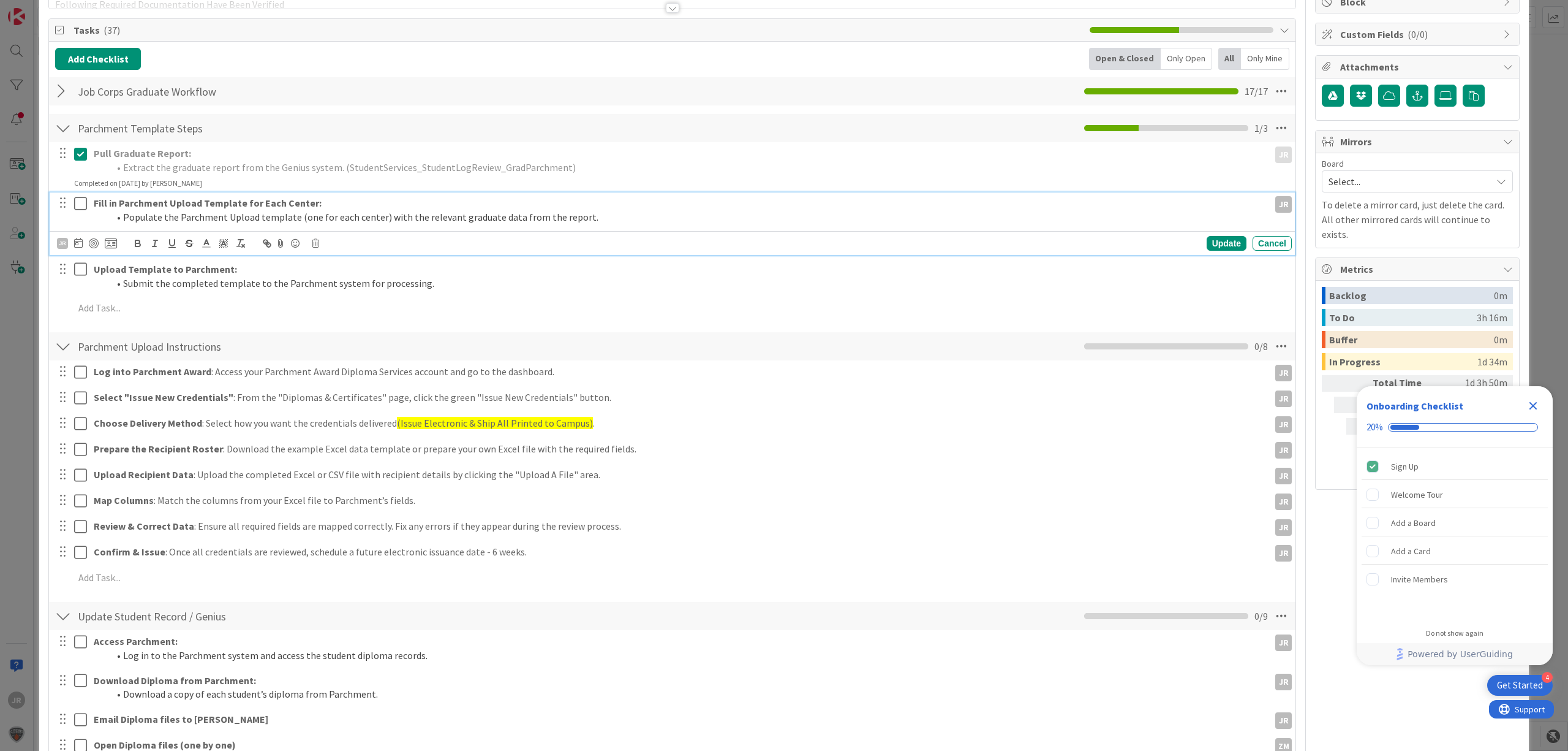
click at [80, 199] on icon at bounding box center [80, 203] width 13 height 15
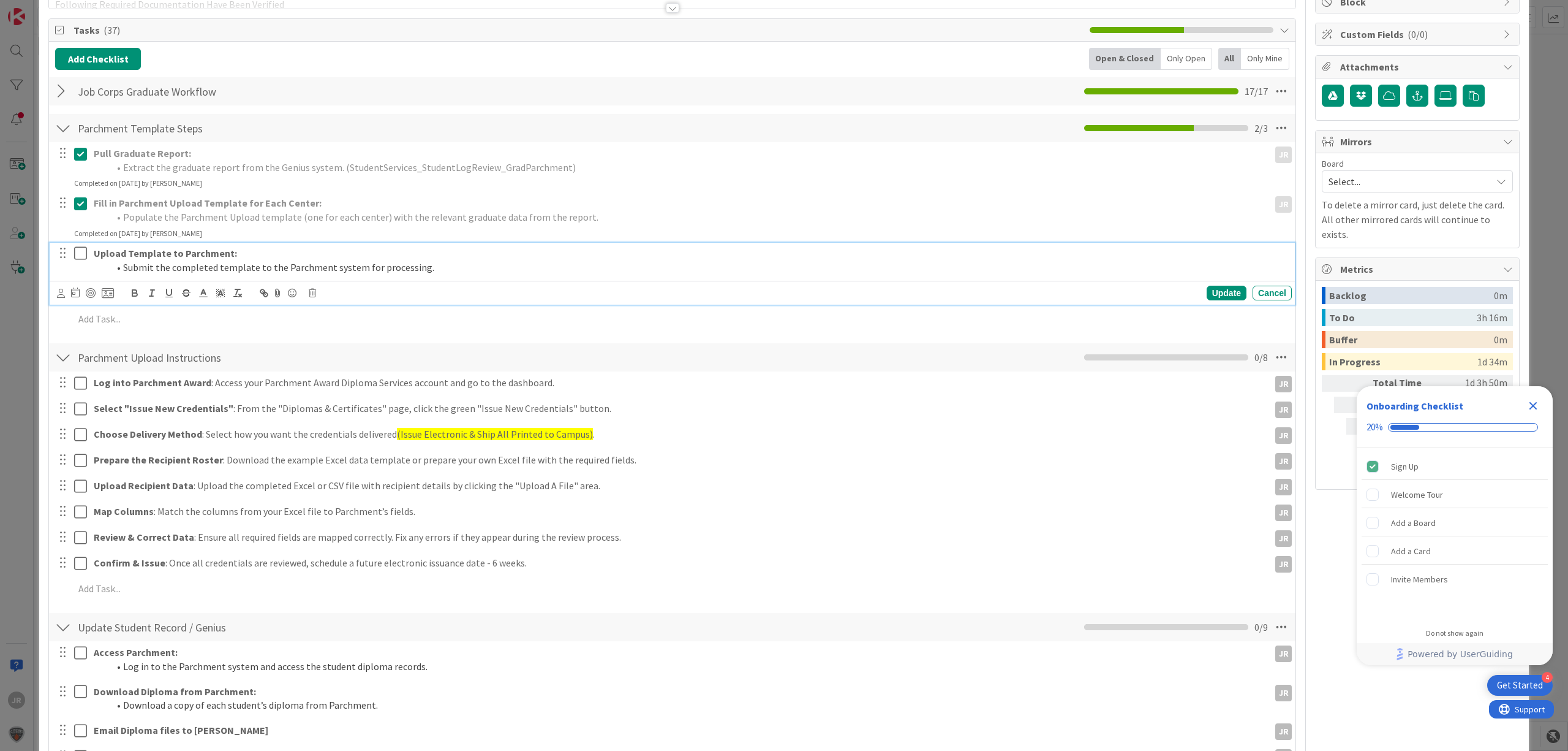
click at [85, 254] on icon at bounding box center [80, 253] width 13 height 15
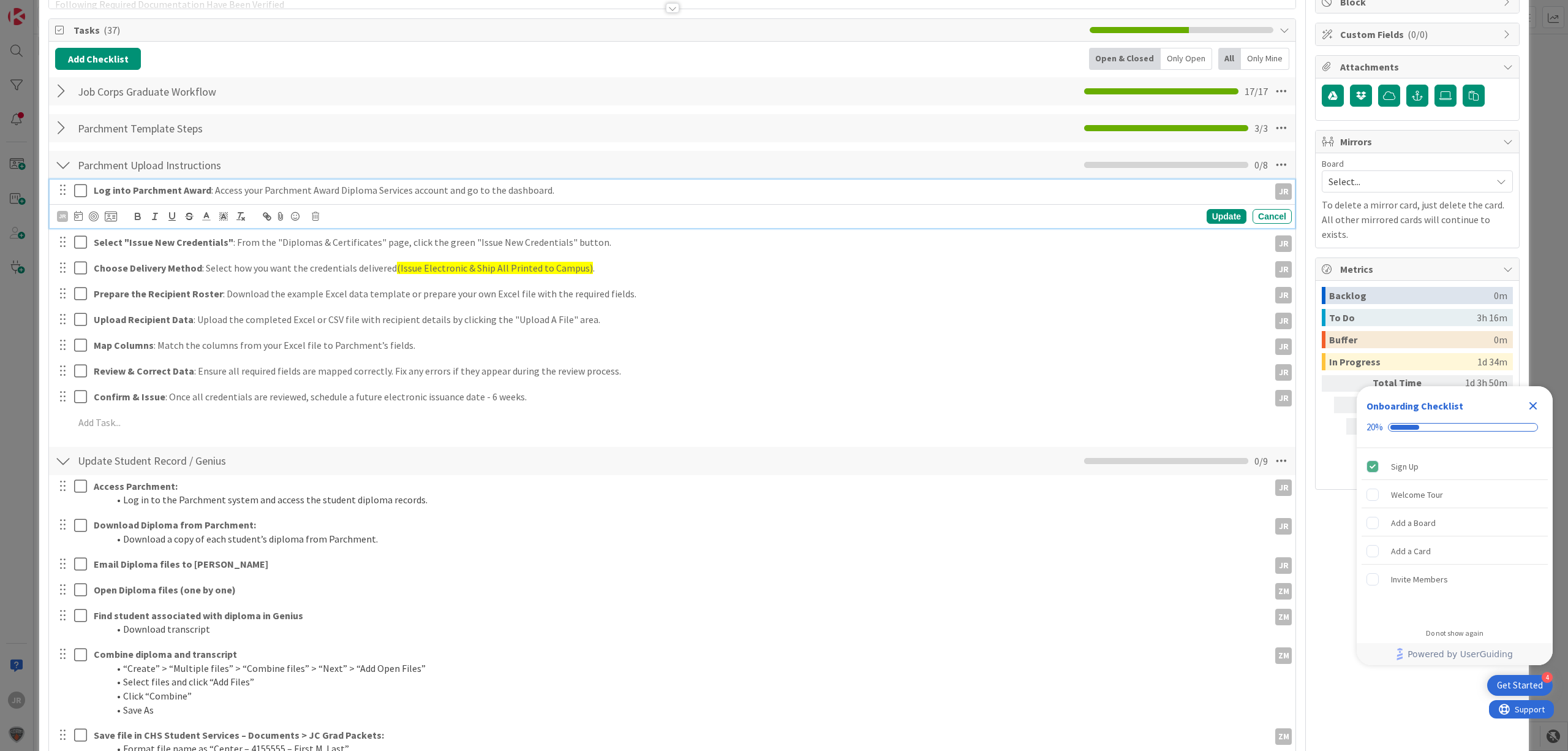
click at [81, 191] on icon at bounding box center [80, 190] width 13 height 15
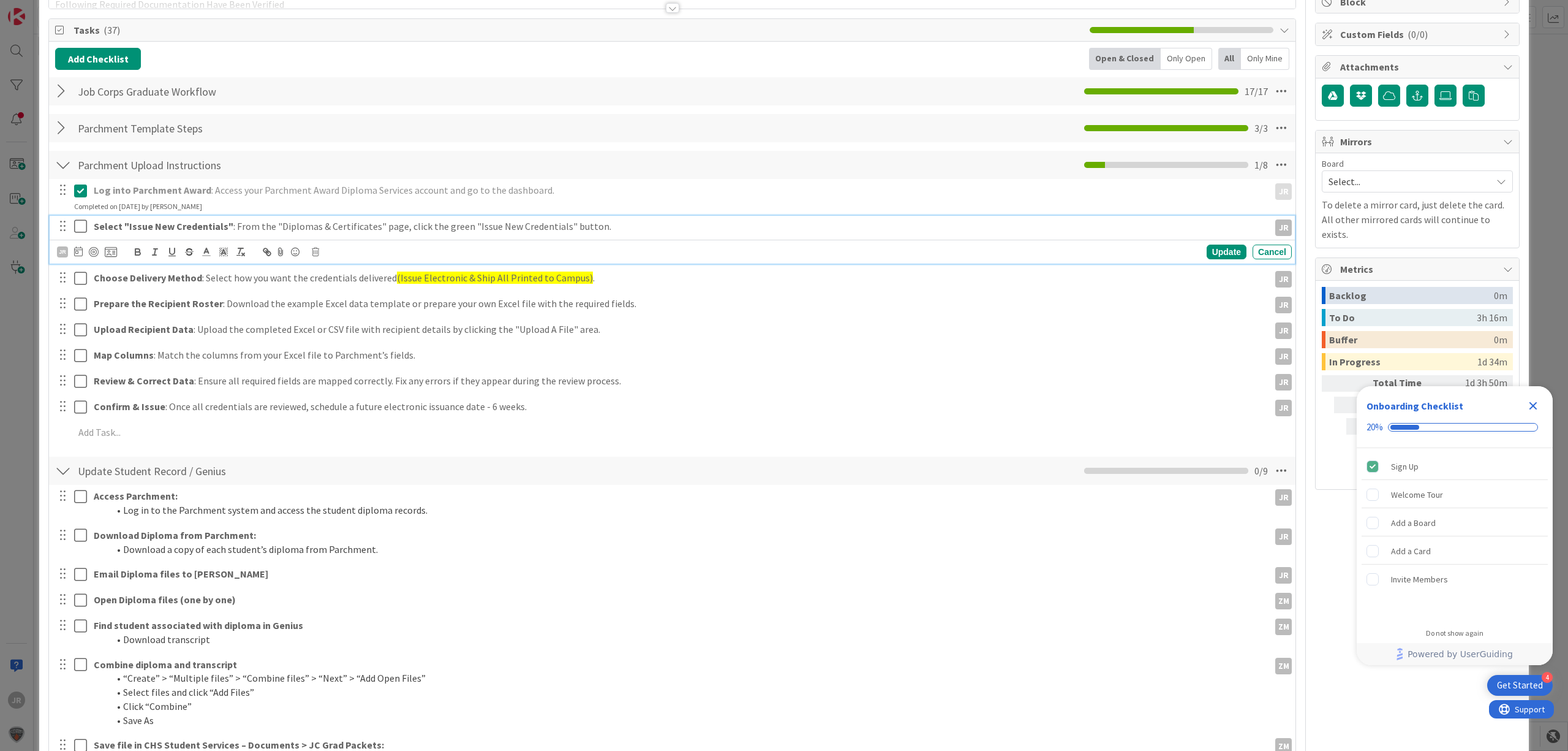
click at [81, 225] on icon at bounding box center [80, 226] width 13 height 15
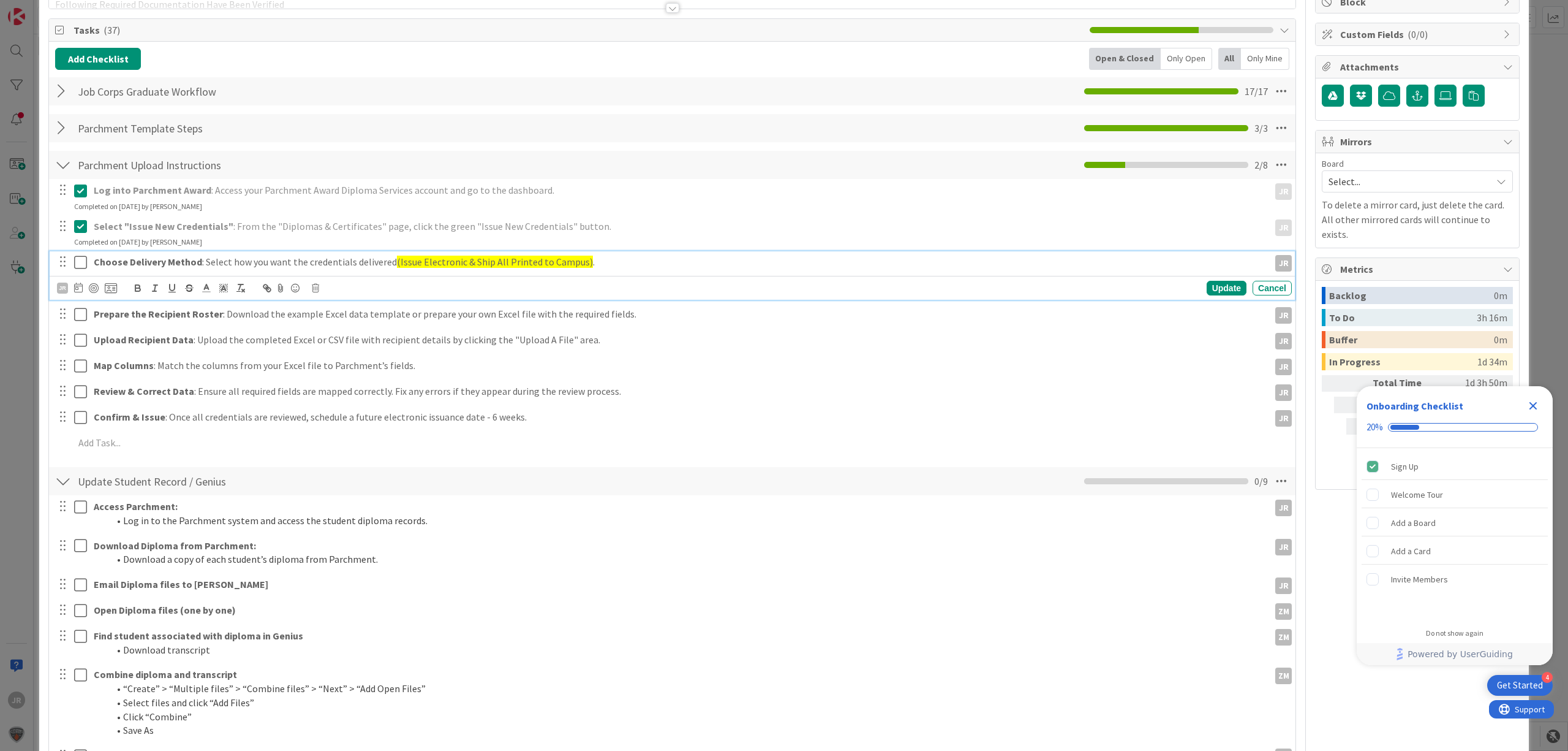
click at [81, 268] on icon at bounding box center [80, 262] width 13 height 15
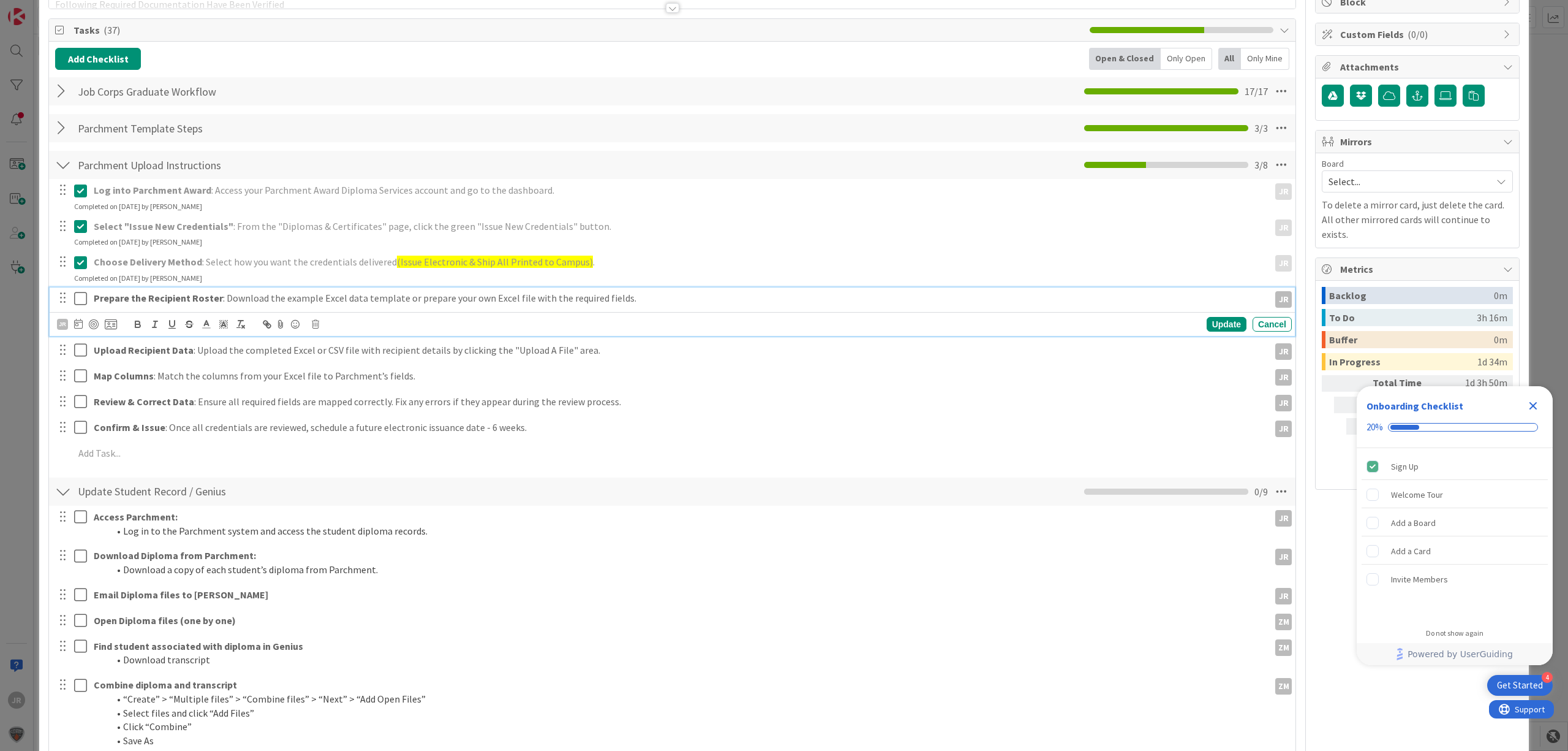
click at [81, 293] on icon at bounding box center [80, 298] width 13 height 15
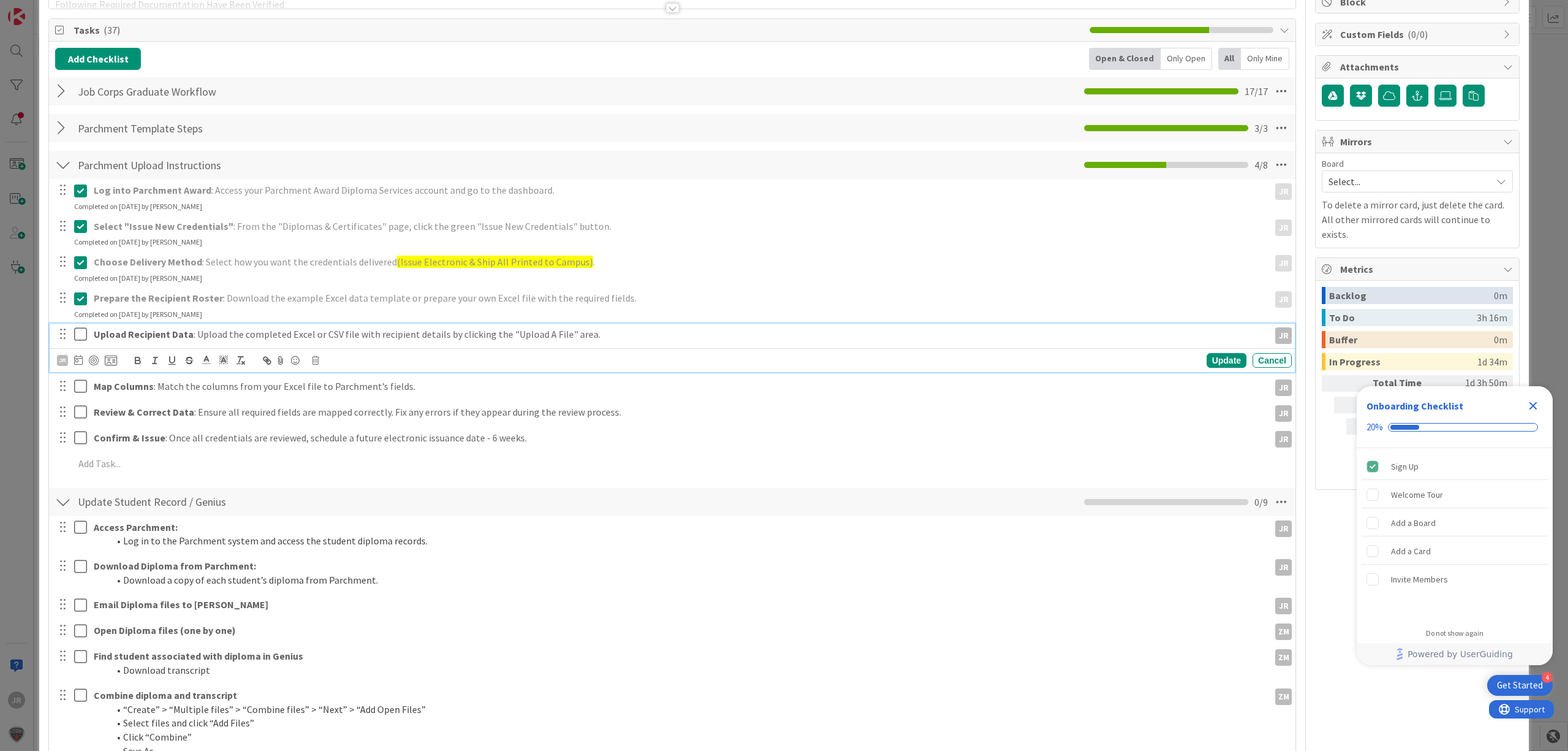
click at [81, 327] on icon at bounding box center [80, 334] width 13 height 15
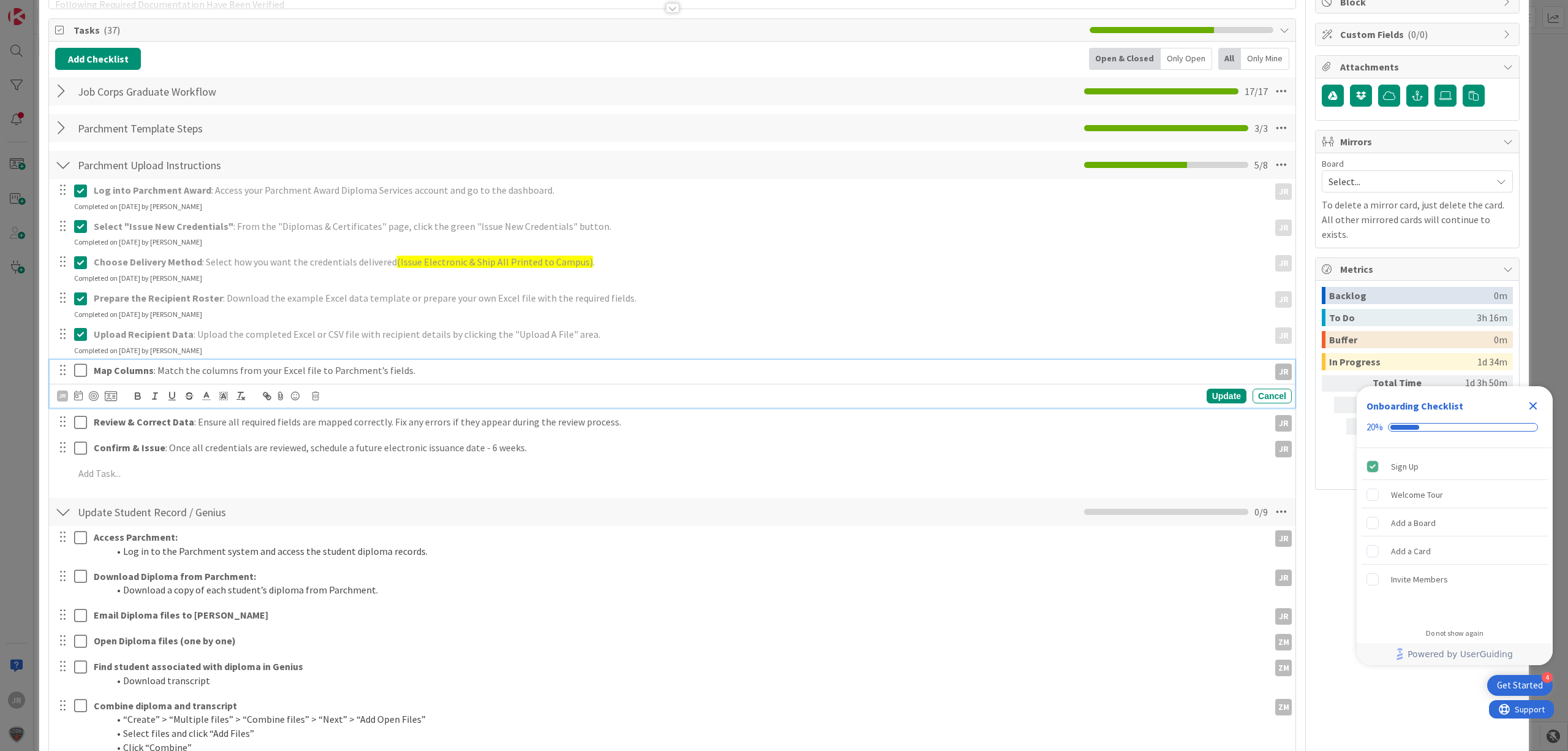
click at [84, 374] on icon at bounding box center [80, 370] width 13 height 15
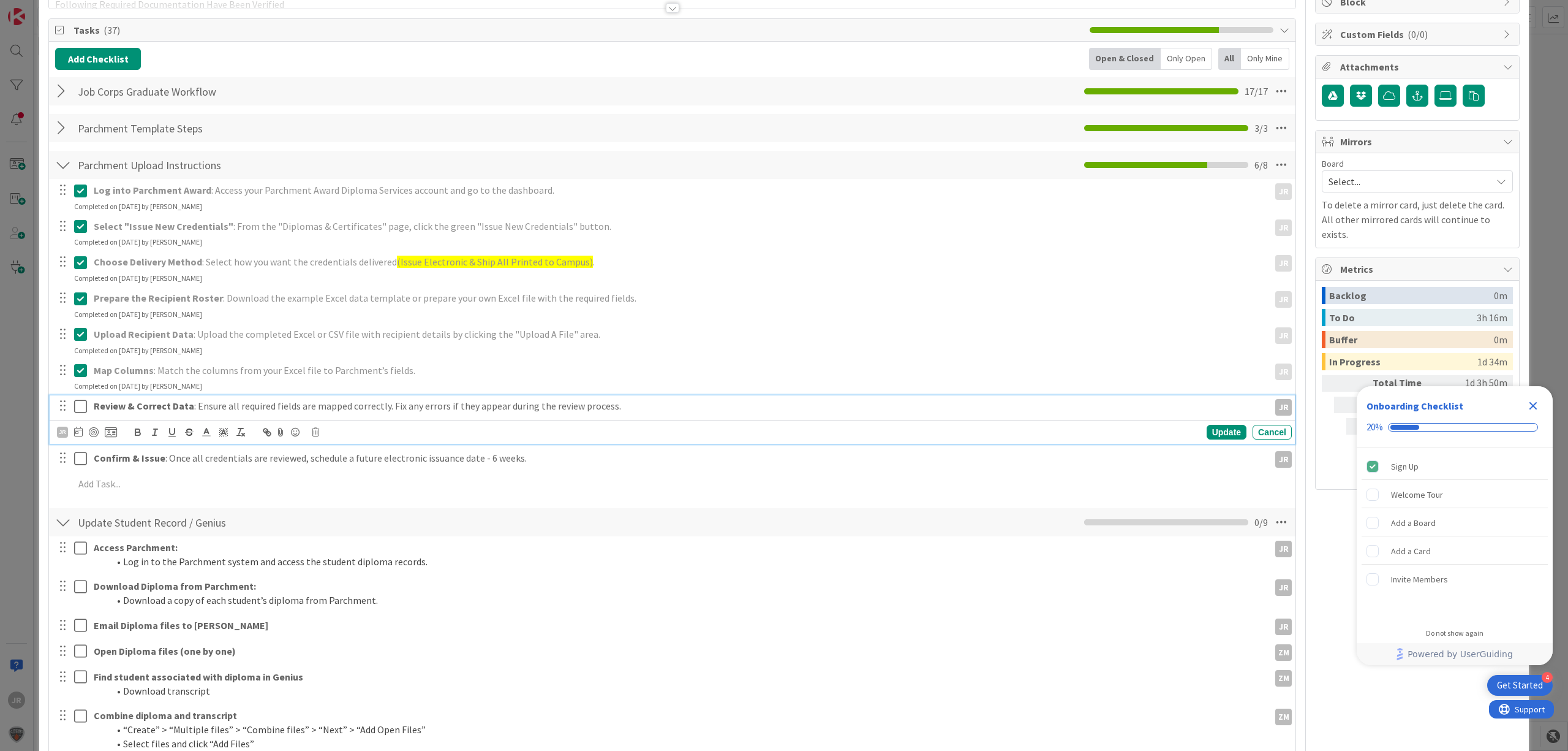
click at [82, 405] on icon at bounding box center [80, 406] width 13 height 15
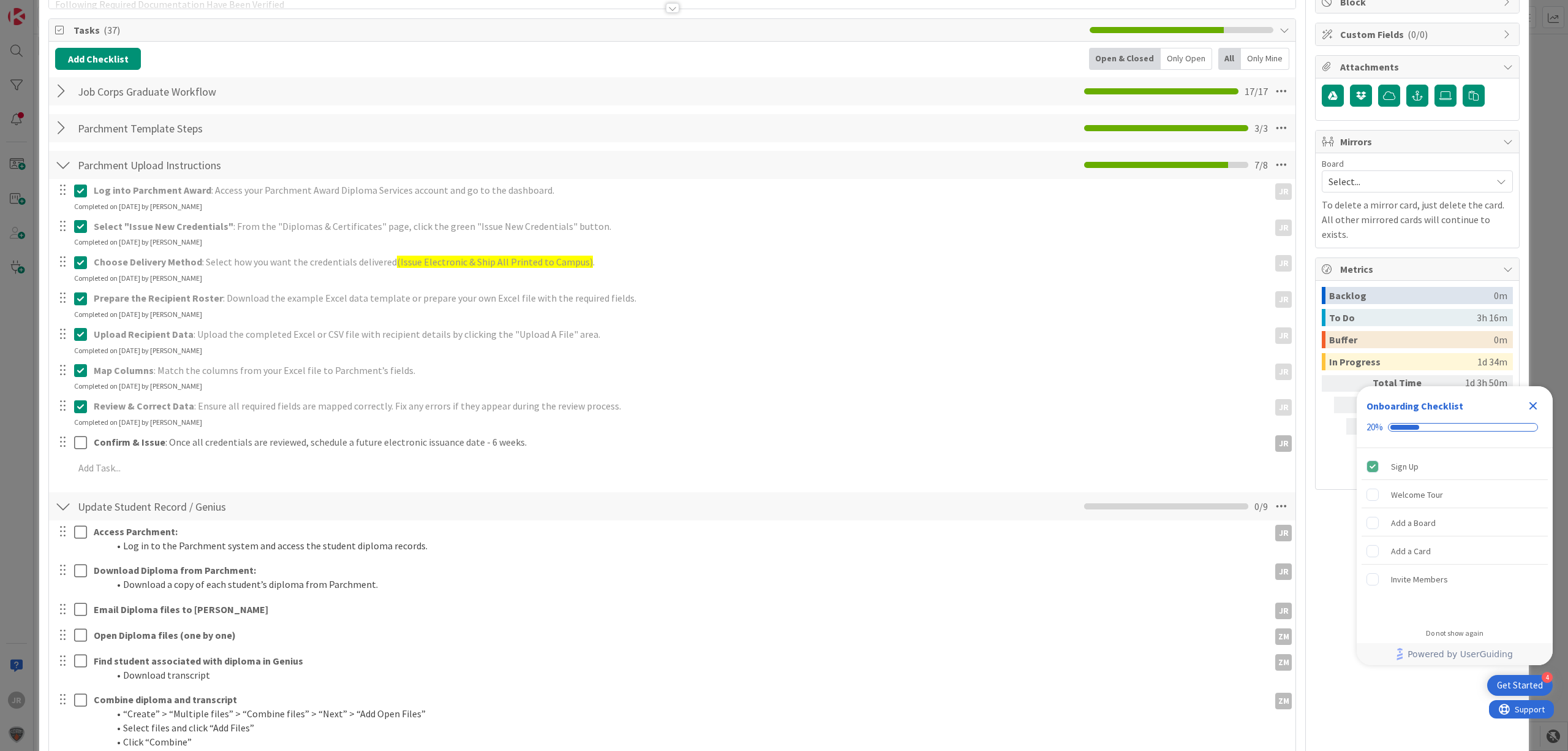
click at [82, 432] on div at bounding box center [72, 441] width 34 height 21
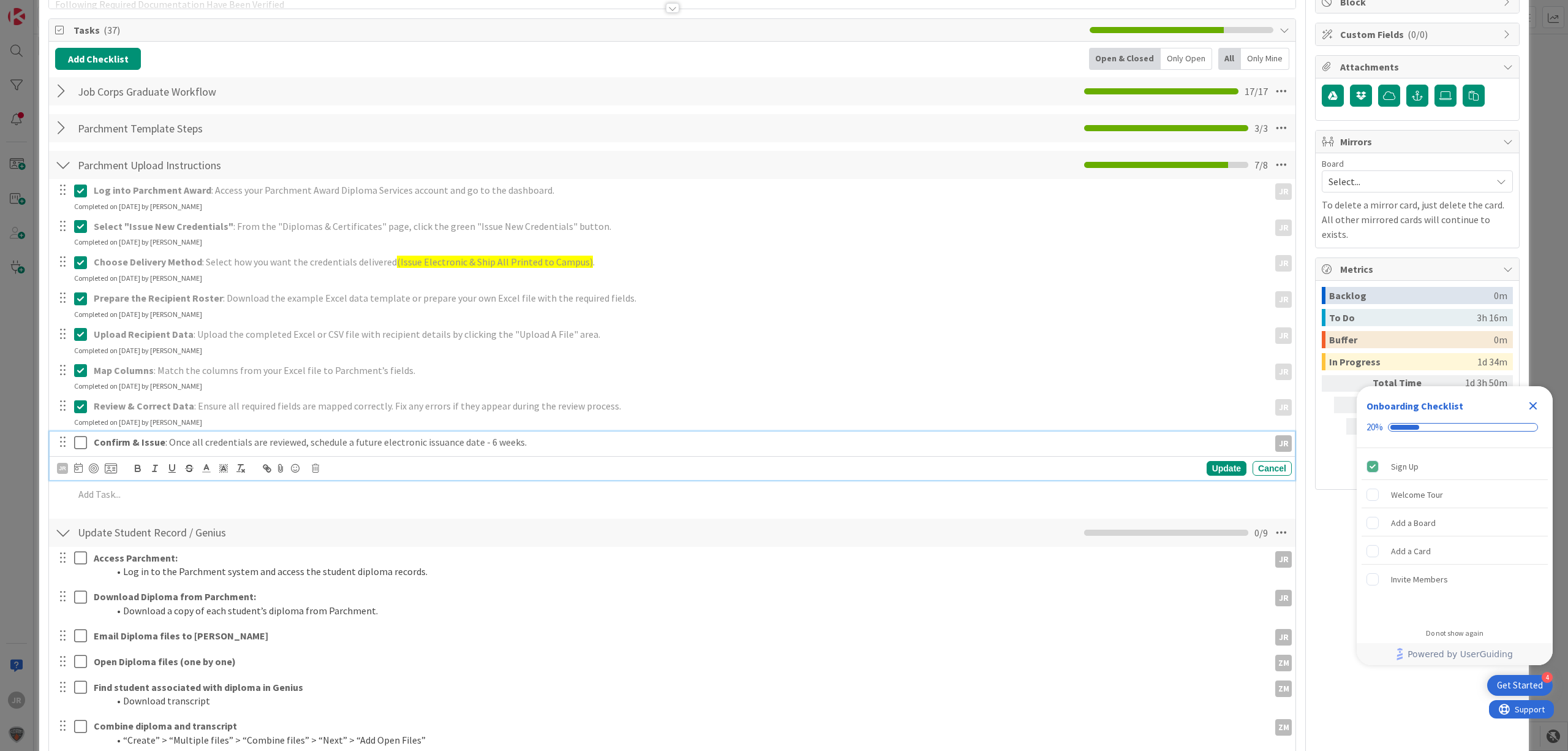
click at [82, 442] on icon at bounding box center [80, 442] width 13 height 15
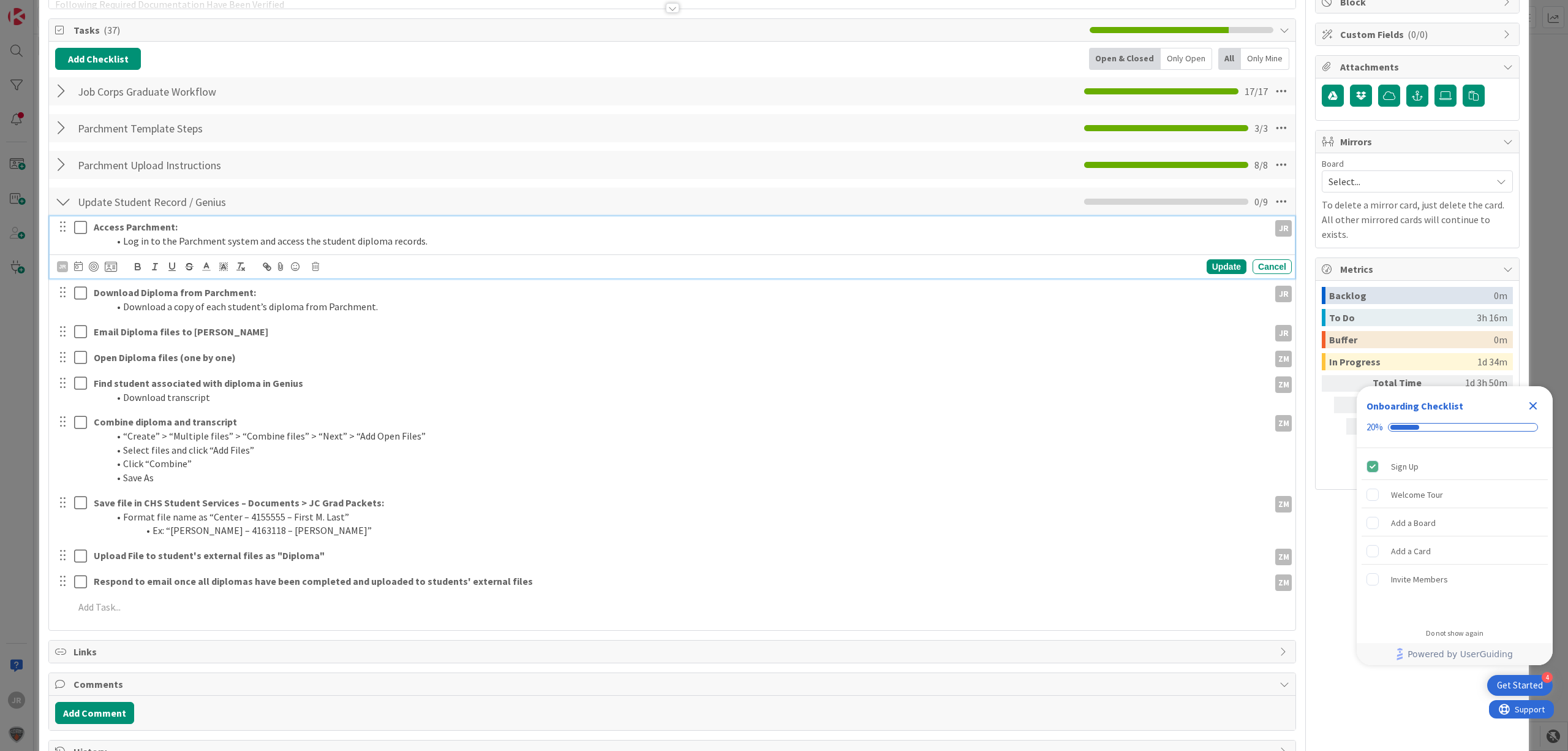
click at [80, 227] on icon at bounding box center [80, 227] width 13 height 15
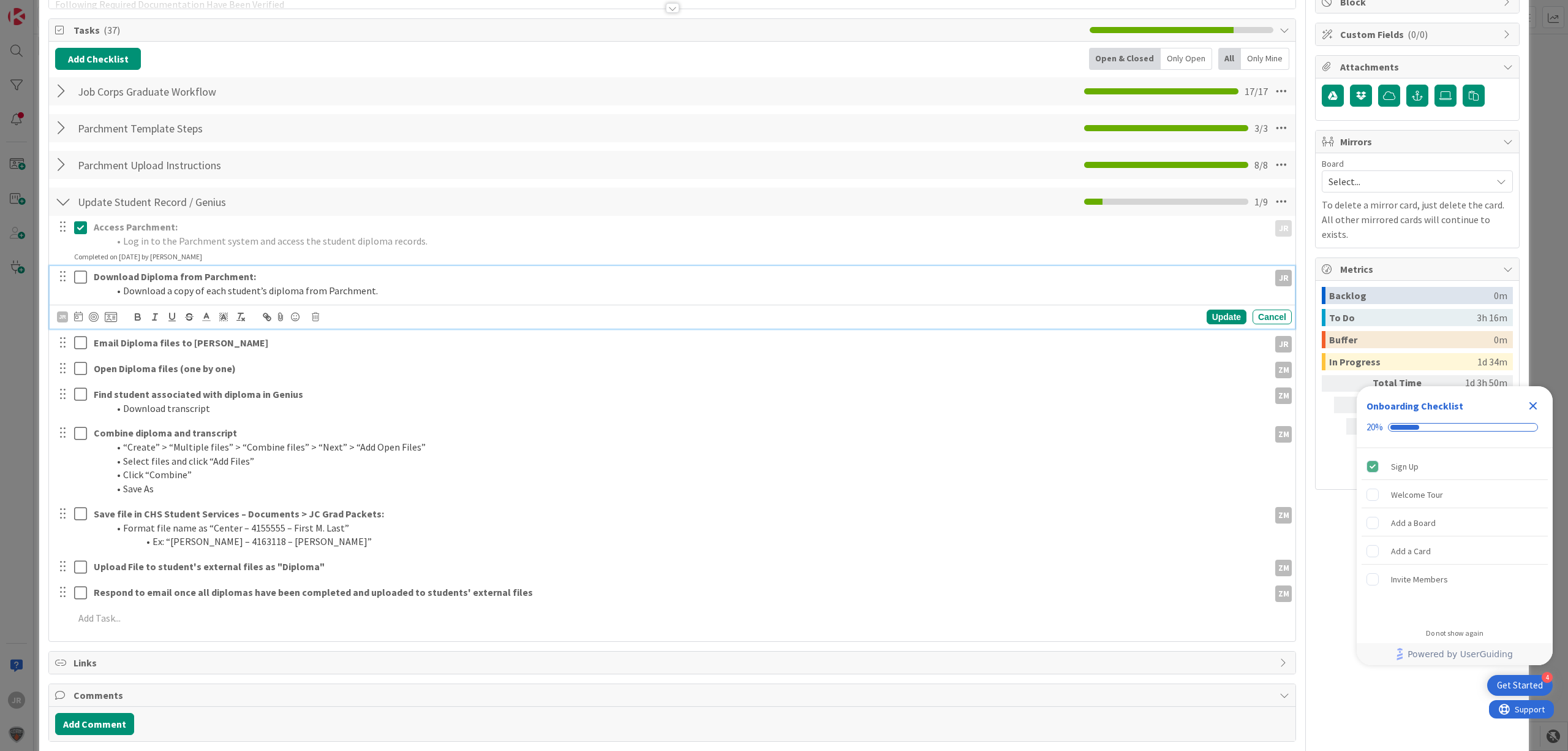
click at [77, 280] on icon at bounding box center [80, 277] width 13 height 15
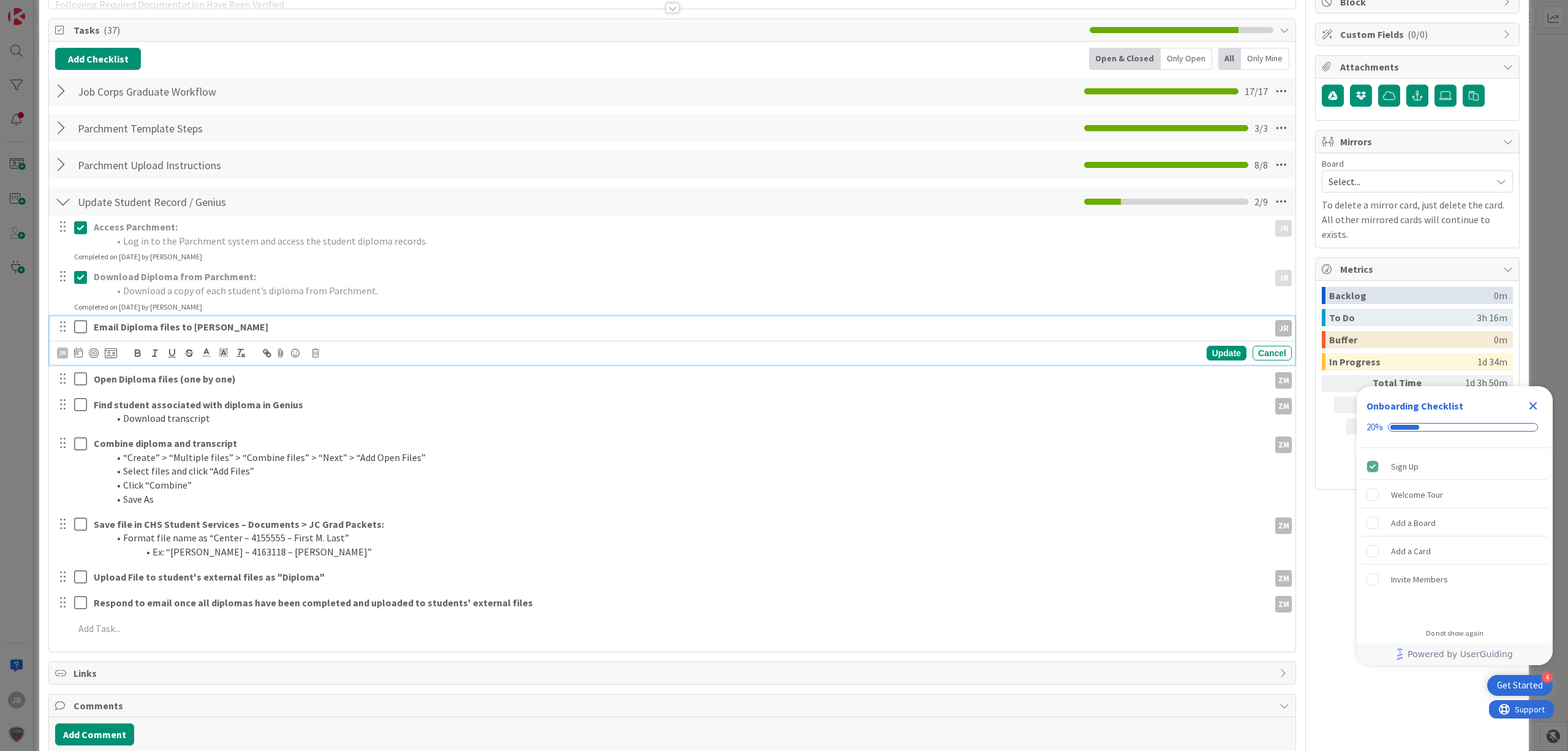
click at [78, 324] on icon at bounding box center [80, 326] width 13 height 15
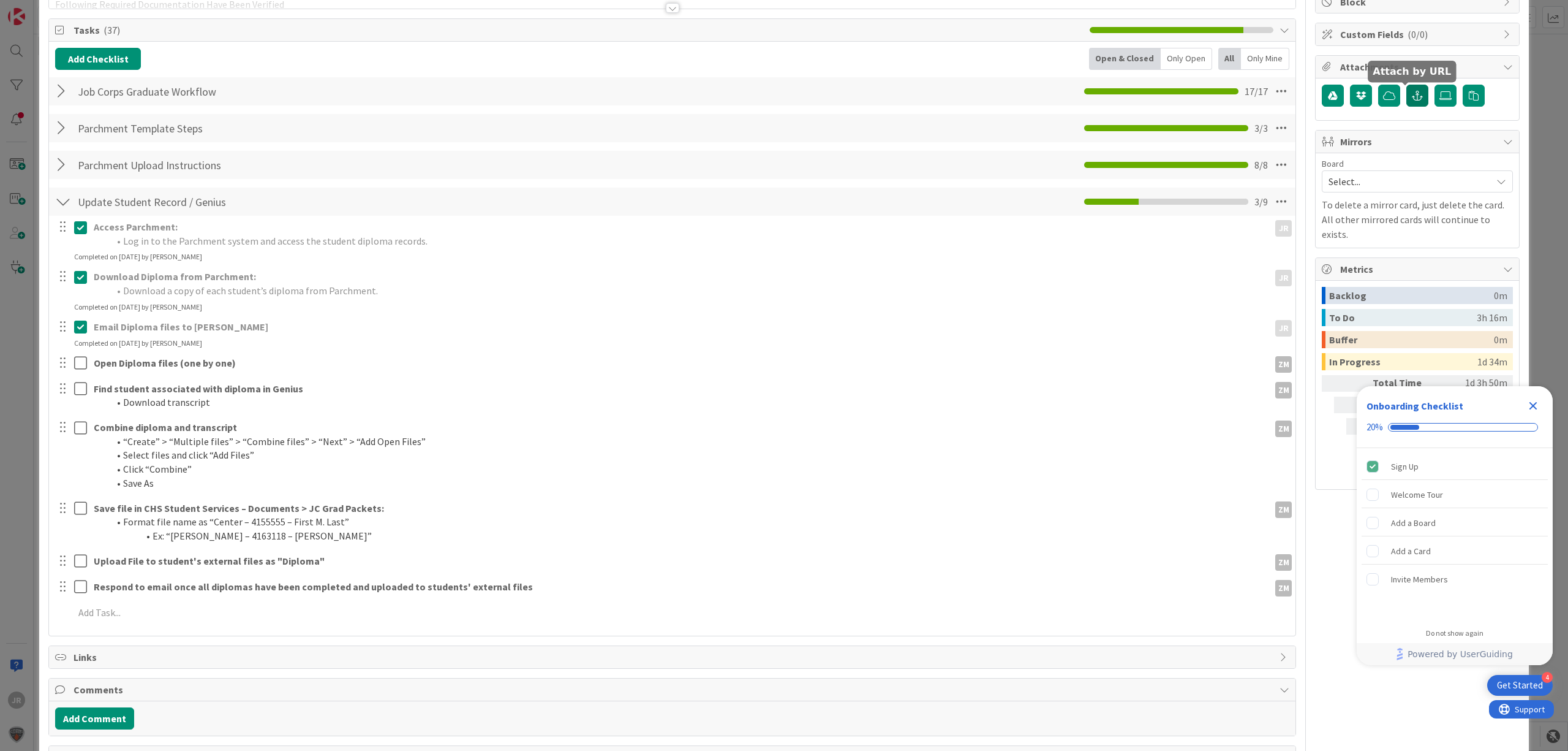
click at [1411, 94] on icon "button" at bounding box center [1416, 96] width 11 height 10
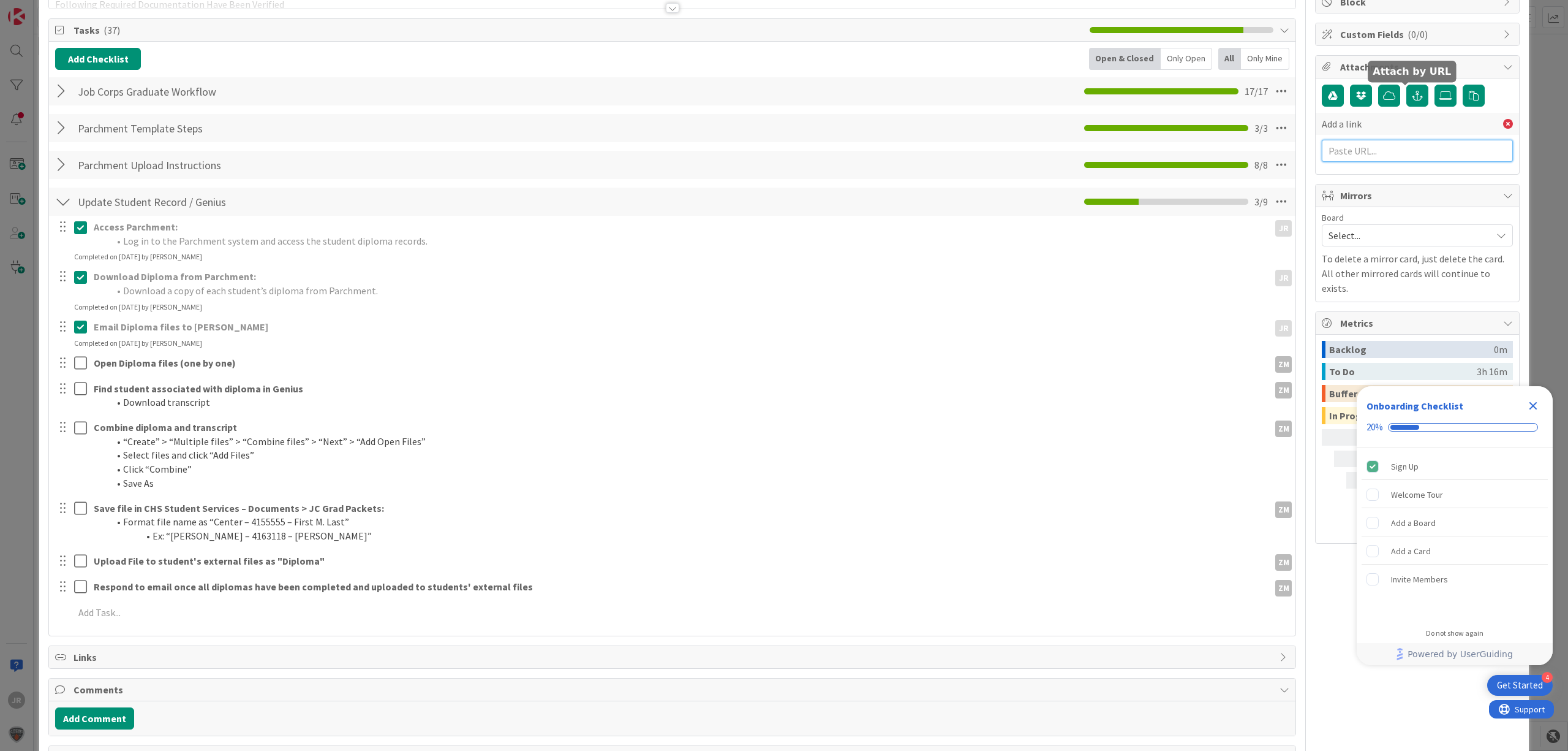
click at [1382, 152] on input "text" at bounding box center [1416, 151] width 191 height 22
paste input "[URL][DOMAIN_NAME]"
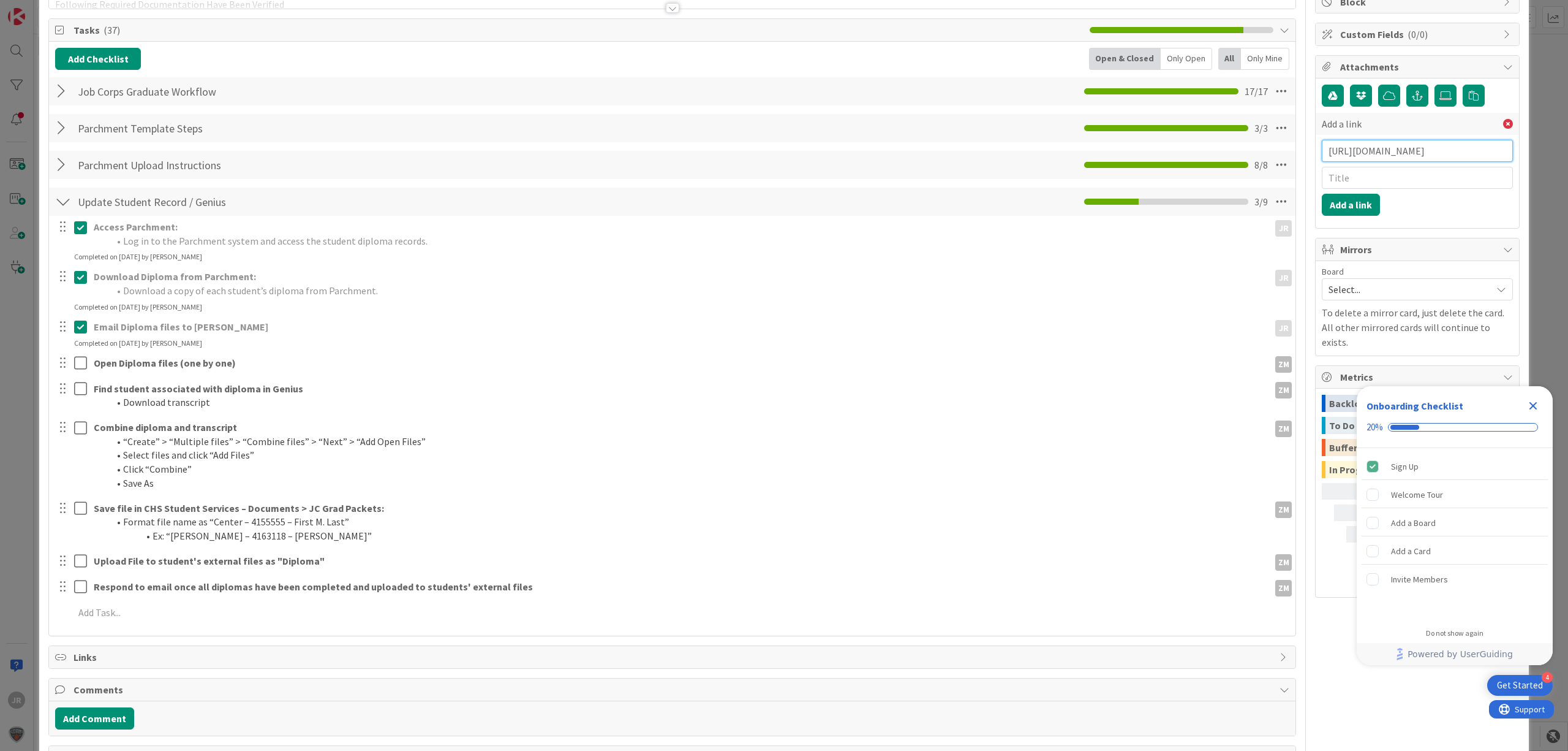
type input "[URL][DOMAIN_NAME]"
click at [1384, 176] on input "text" at bounding box center [1416, 178] width 191 height 22
type input "JC Pending Grads [DATE]"
click button "Add a link" at bounding box center [1350, 205] width 58 height 22
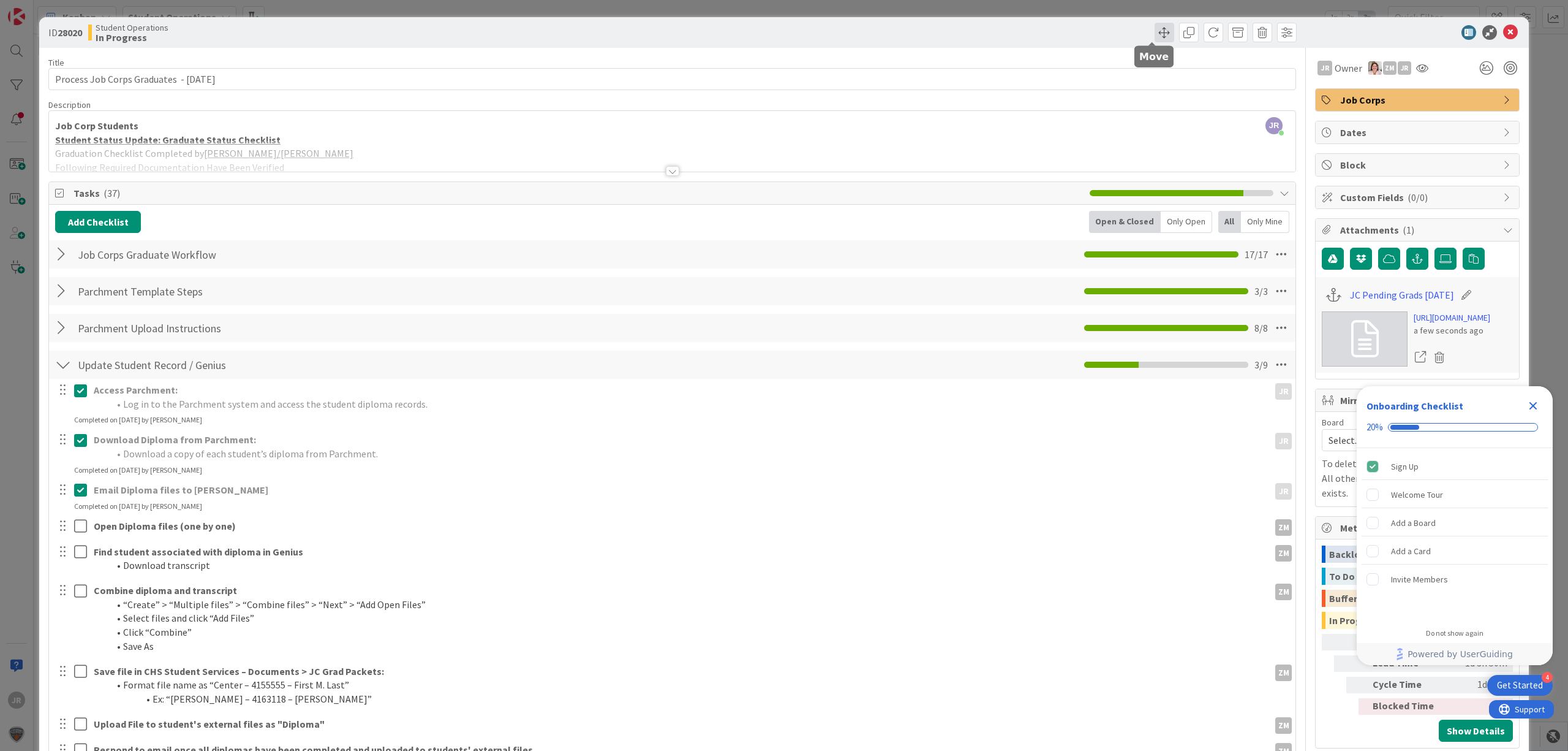
click at [1154, 33] on span at bounding box center [1164, 33] width 20 height 20
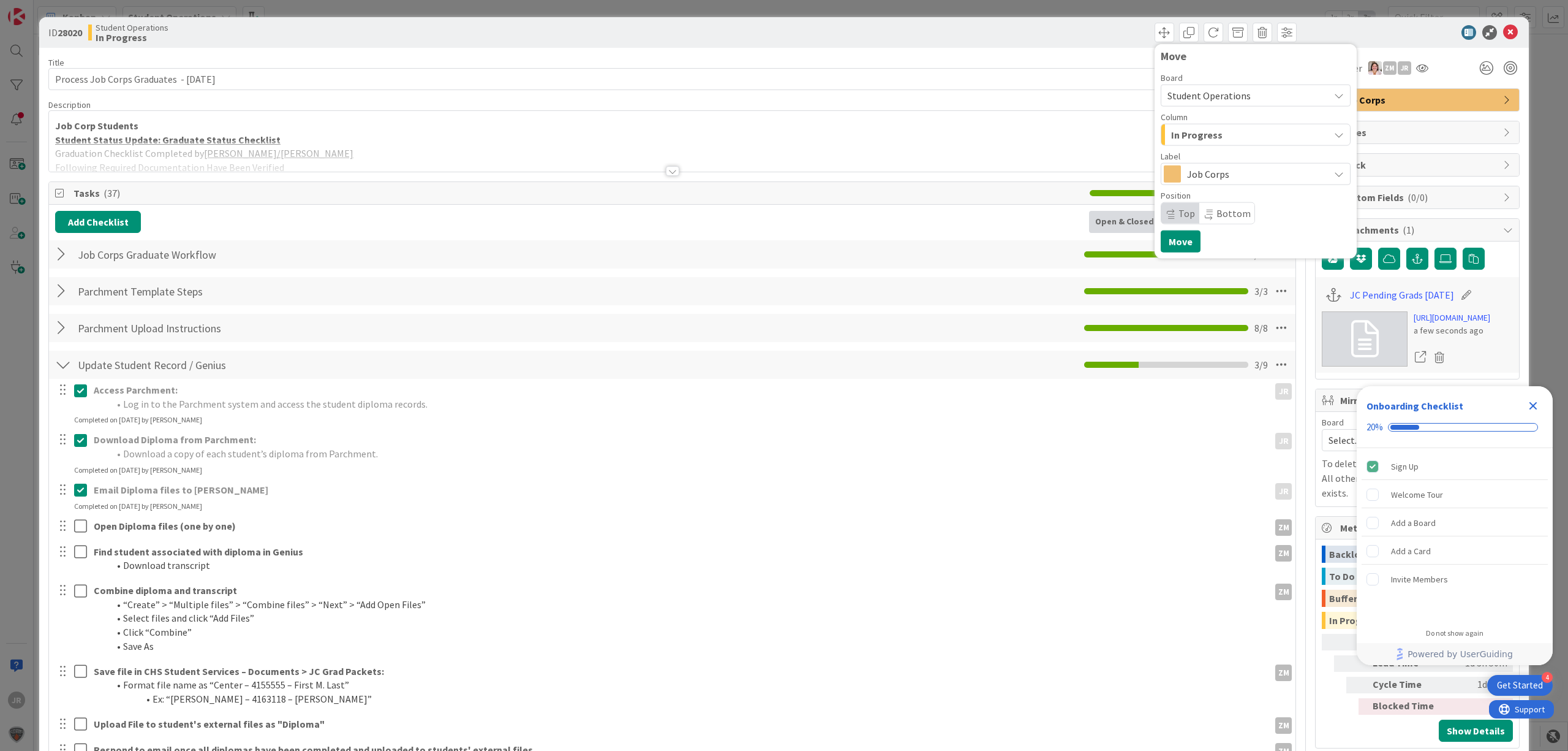
click at [1171, 133] on span "In Progress" at bounding box center [1196, 135] width 51 height 16
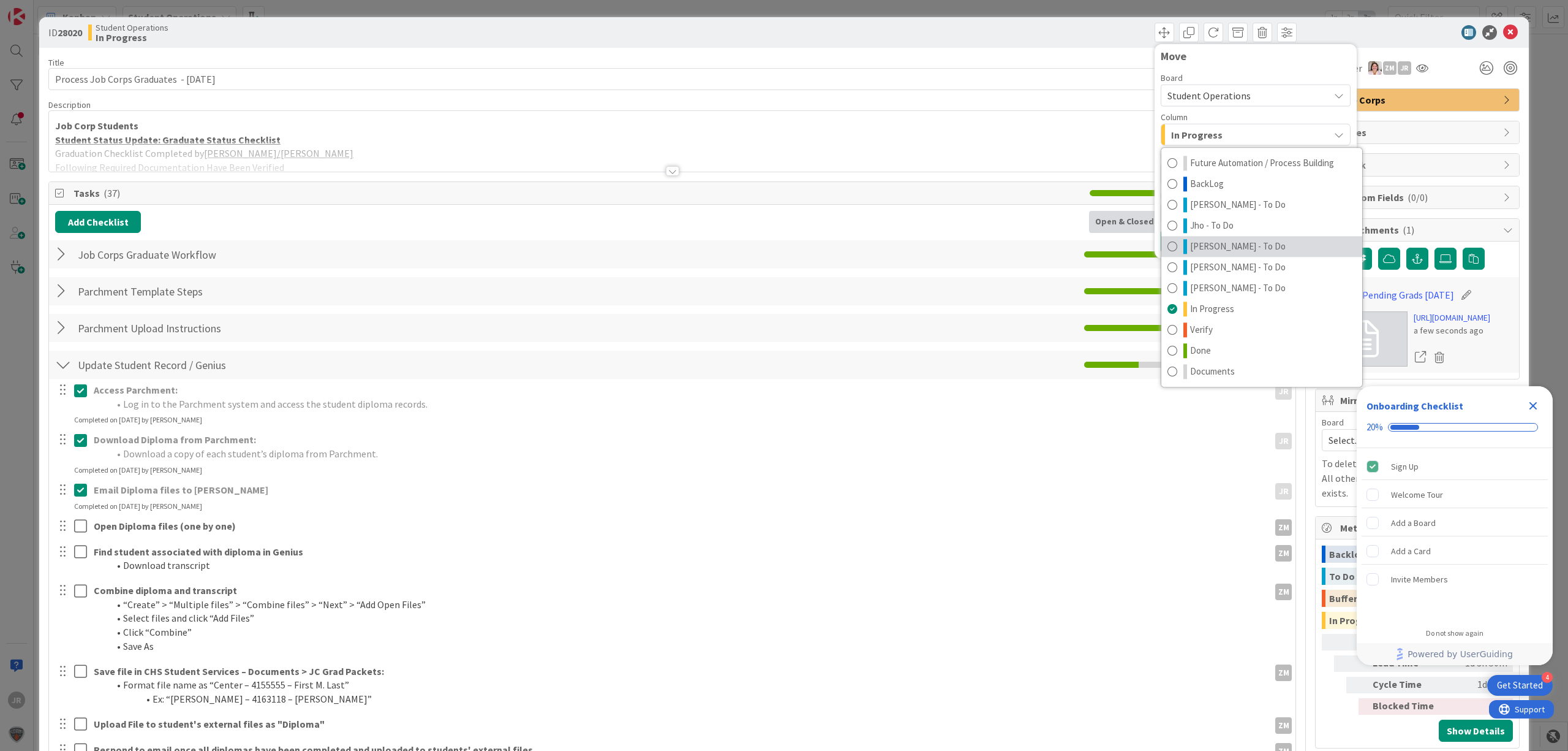
click at [1200, 243] on span "[PERSON_NAME] - To Do" at bounding box center [1238, 246] width 96 height 15
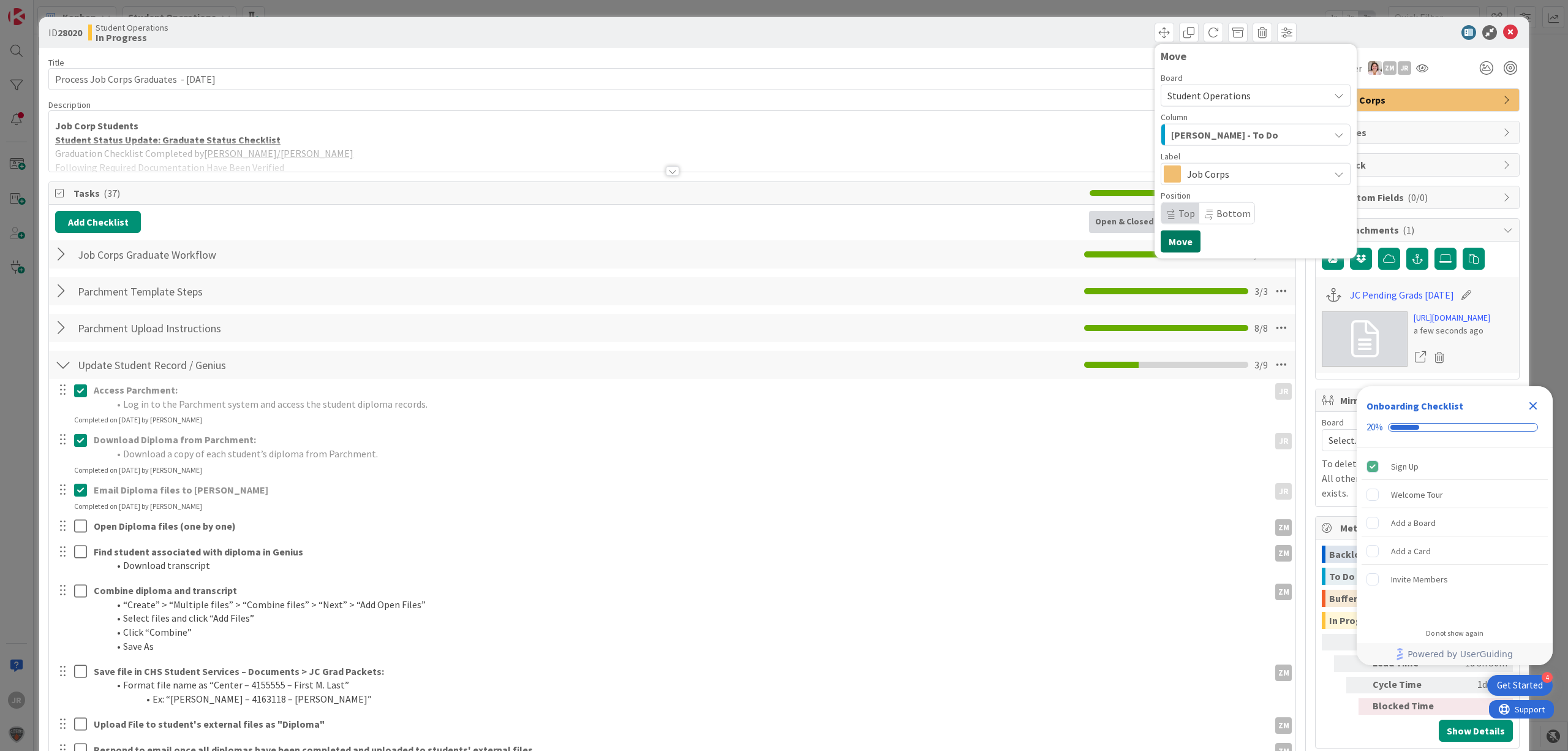
click at [1164, 245] on button "Move" at bounding box center [1180, 241] width 40 height 22
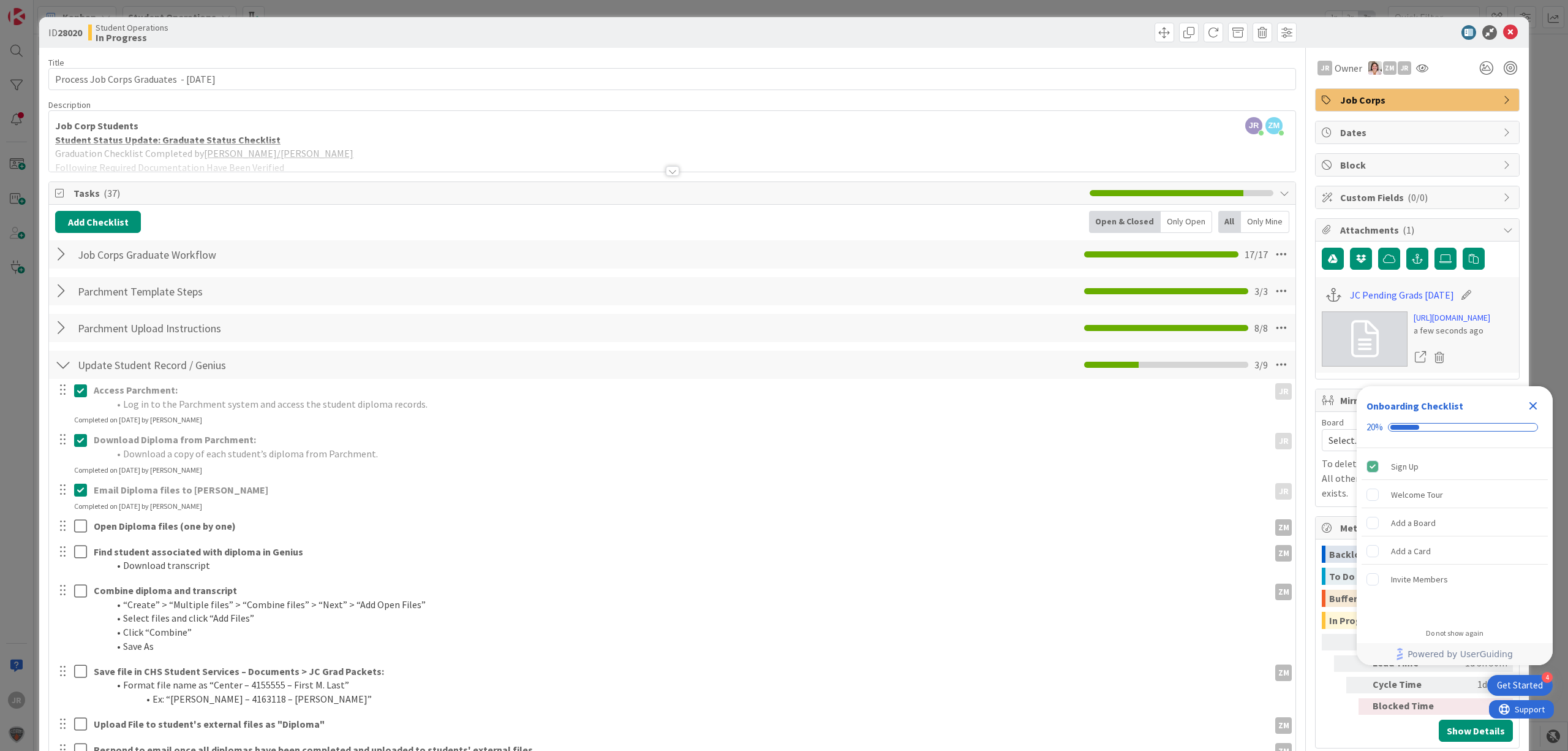
click at [1527, 397] on div "Close Checklist" at bounding box center [1533, 406] width 20 height 20
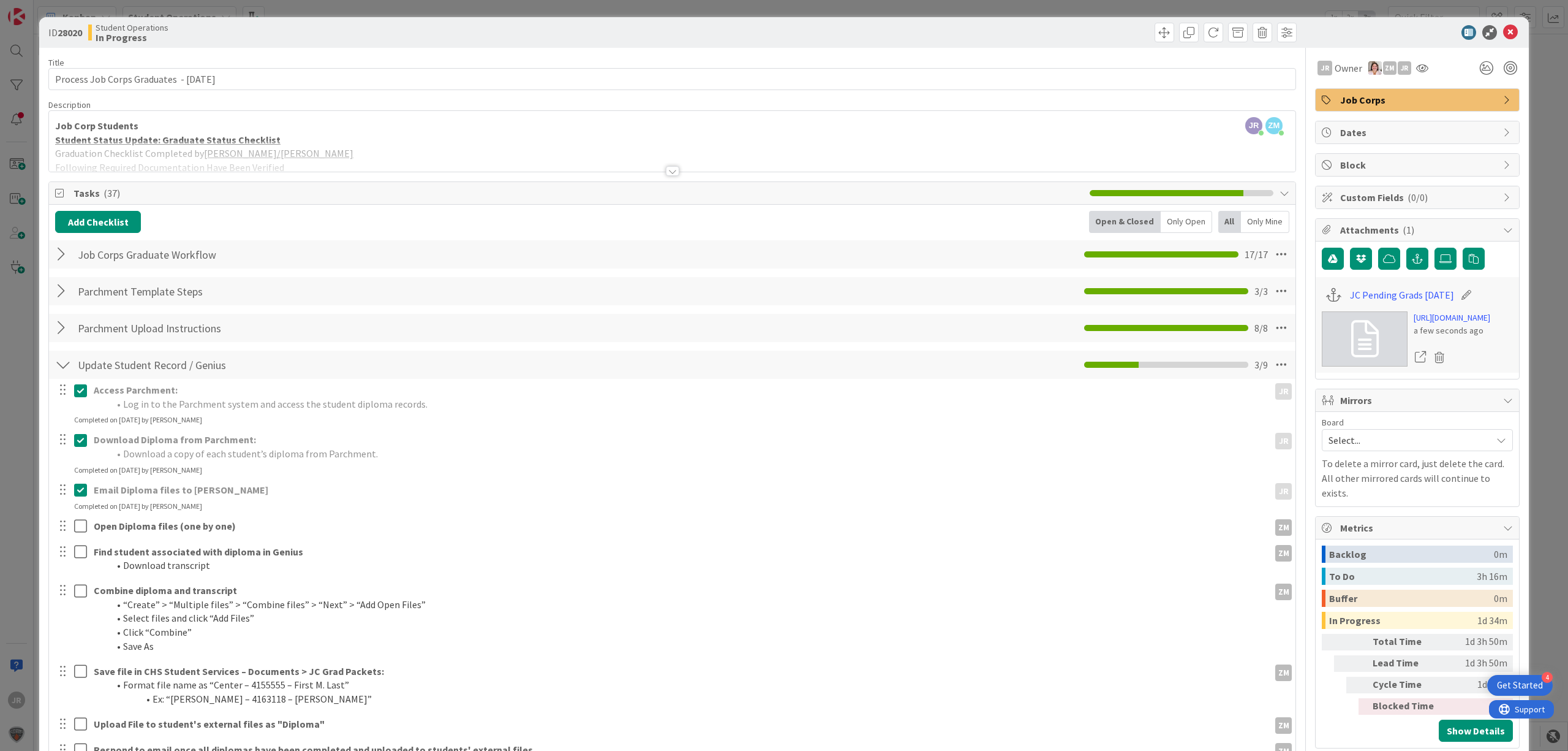
click at [275, 6] on div "ID 28020 Student Operations In Progress Move Move Title 41 / 128 Process Job Co…" at bounding box center [784, 375] width 1568 height 751
